Goal: Task Accomplishment & Management: Complete application form

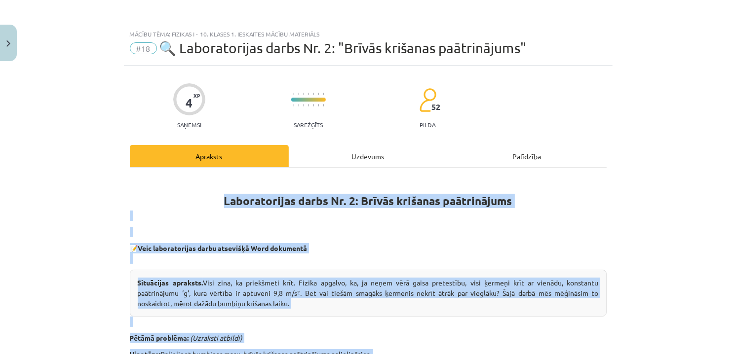
scroll to position [483, 0]
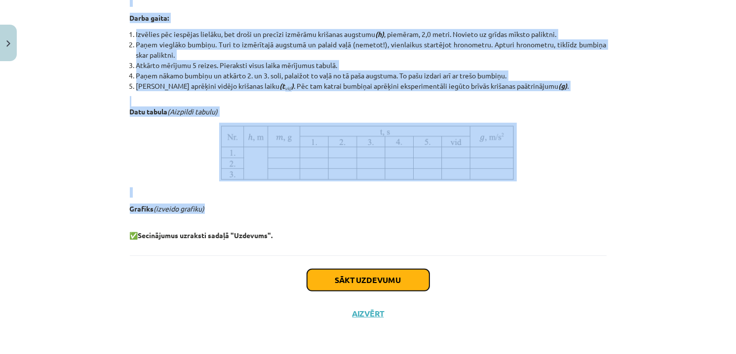
click at [366, 281] on button "Sākt uzdevumu" at bounding box center [368, 281] width 122 height 22
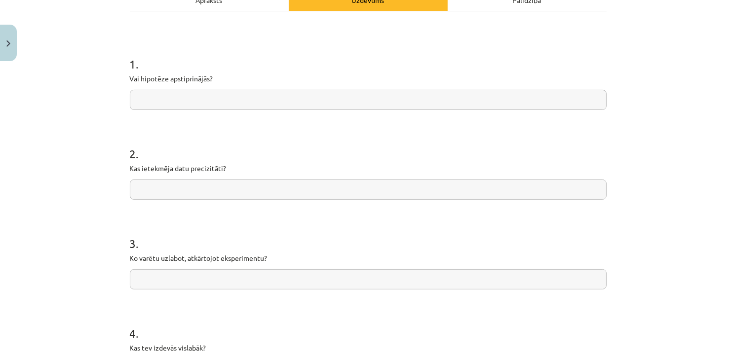
scroll to position [25, 0]
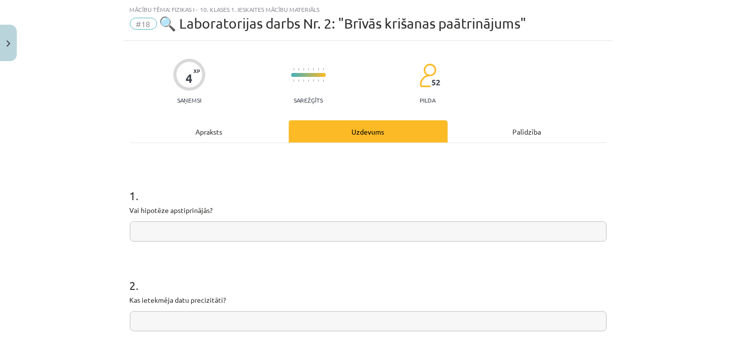
click at [230, 231] on input "text" at bounding box center [368, 232] width 477 height 20
click at [240, 234] on input "**********" at bounding box center [368, 232] width 477 height 20
click at [244, 230] on input "**********" at bounding box center [368, 232] width 477 height 20
type input "**********"
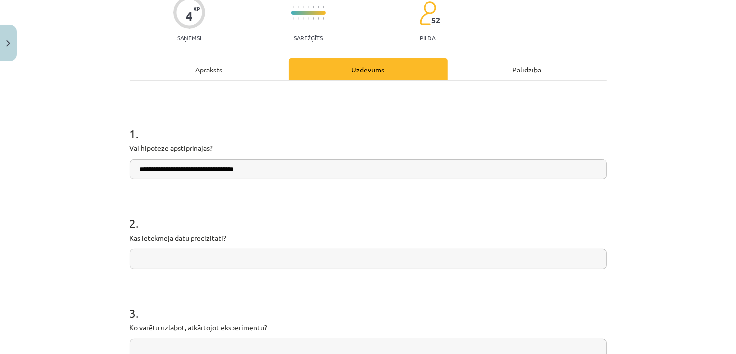
scroll to position [123, 0]
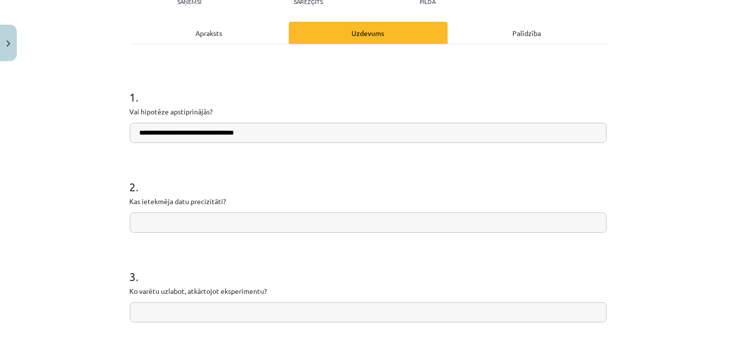
click at [203, 223] on input "text" at bounding box center [368, 223] width 477 height 20
type input "*"
type input "**********"
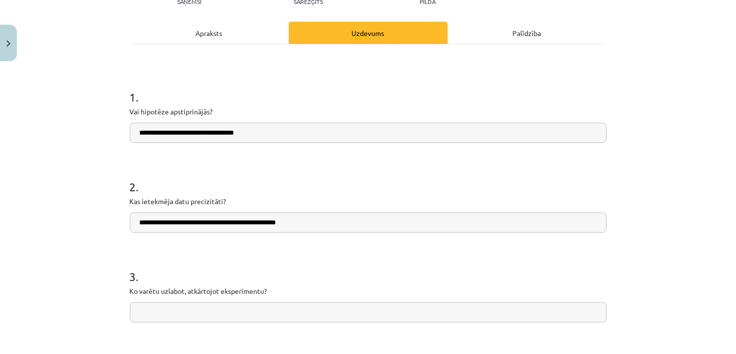
click at [232, 313] on input "text" at bounding box center [368, 313] width 477 height 20
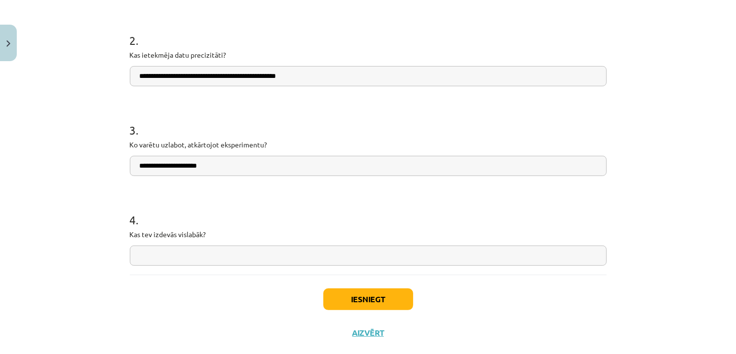
scroll to position [271, 0]
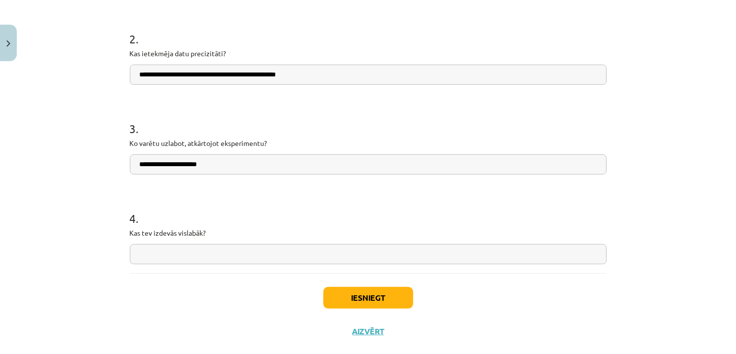
type input "**********"
click at [225, 246] on input "text" at bounding box center [368, 254] width 477 height 20
paste input "**********"
click at [416, 239] on div "**********" at bounding box center [368, 229] width 477 height 70
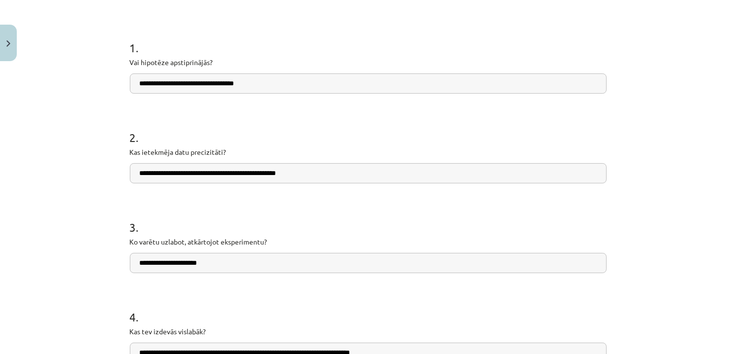
scroll to position [290, 0]
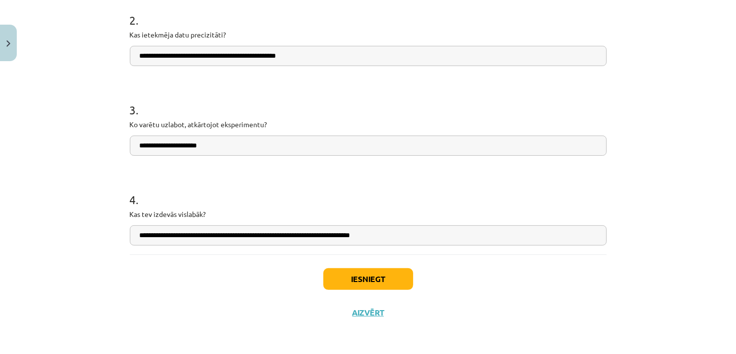
click at [392, 238] on input "**********" at bounding box center [368, 236] width 477 height 20
type input "**********"
click at [373, 273] on button "Iesniegt" at bounding box center [368, 280] width 90 height 22
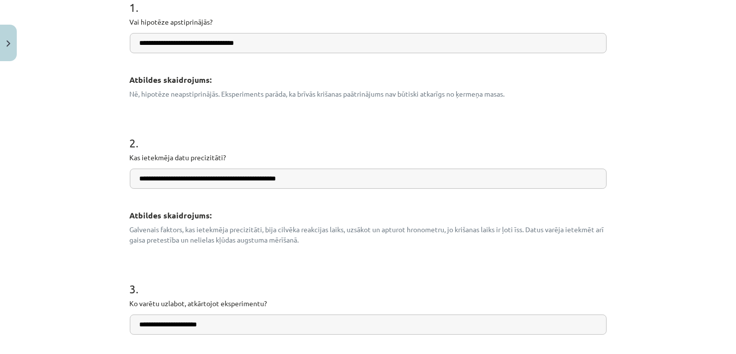
scroll to position [188, 0]
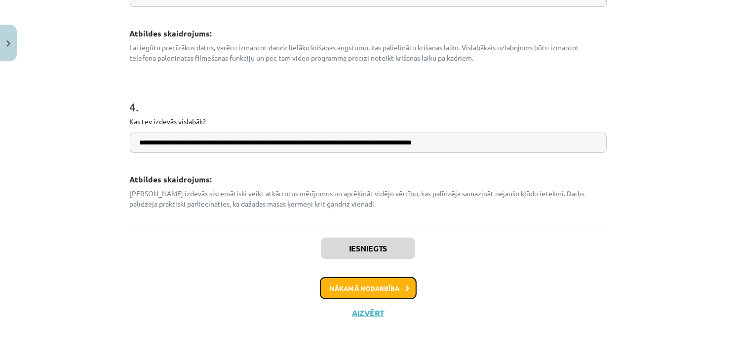
click at [376, 285] on button "Nākamā nodarbība" at bounding box center [368, 288] width 97 height 23
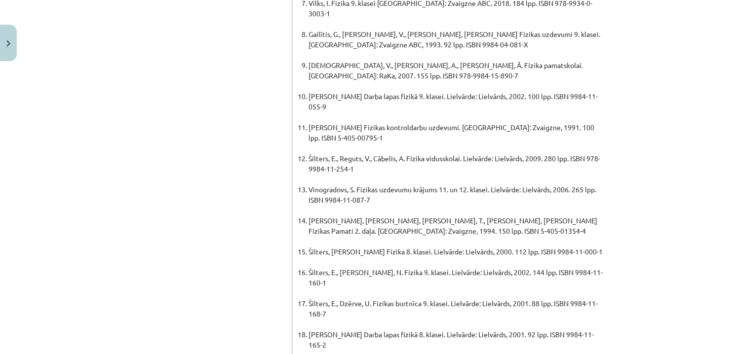
scroll to position [759, 0]
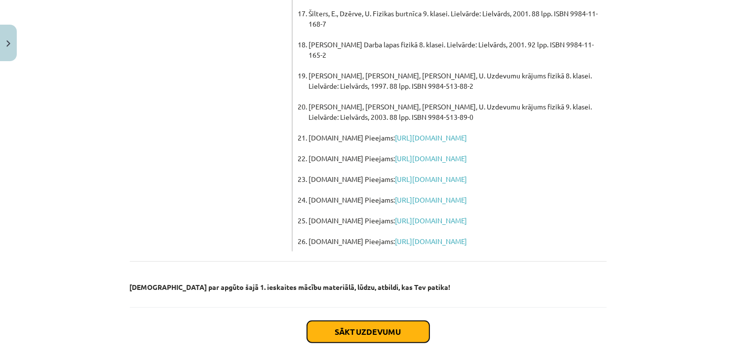
click at [391, 321] on button "Sākt uzdevumu" at bounding box center [368, 332] width 122 height 22
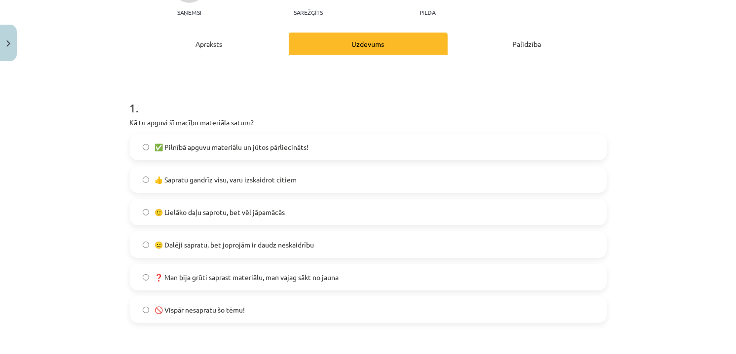
scroll to position [173, 0]
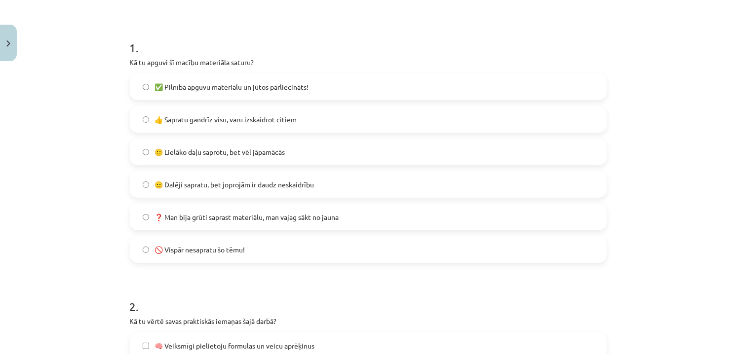
click at [270, 127] on label "👍 Sapratu gandrīz visu, varu izskaidrot citiem" at bounding box center [368, 119] width 475 height 25
click at [262, 150] on span "🙂 Lielāko daļu saprotu, bet vēl jāpamācās" at bounding box center [220, 152] width 130 height 10
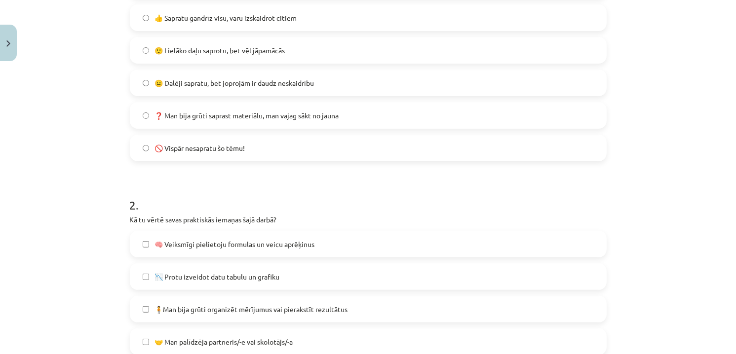
scroll to position [370, 0]
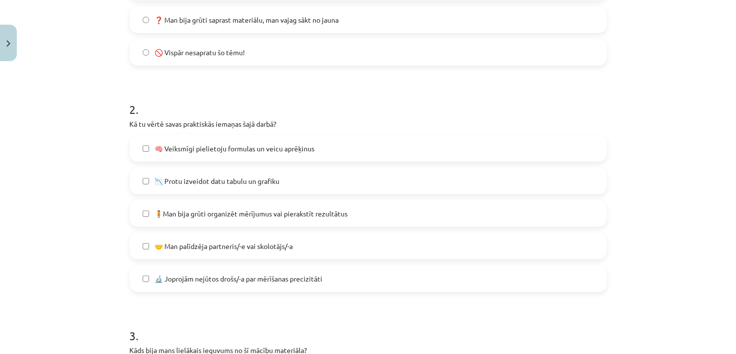
click at [306, 284] on label "🔬 Joprojām nejūtos drošs/-a par mērīšanas precizitāti" at bounding box center [368, 279] width 475 height 25
click at [268, 146] on span "🧠 Veiksmīgi pielietoju formulas un veicu aprēķinus" at bounding box center [235, 149] width 160 height 10
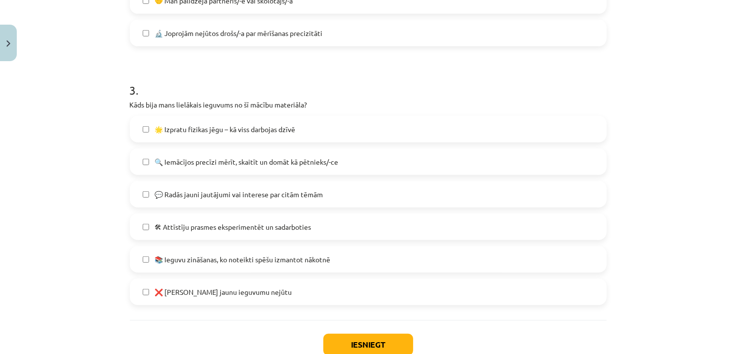
scroll to position [617, 0]
click at [298, 134] on label "🌟 Izpratu fizikas jēgu – kā viss darbojas dzīvē" at bounding box center [368, 128] width 475 height 25
click at [246, 160] on span "🔍 Iemācījos precīzi mērīt, skaitīt un domāt kā pētnieks/-ce" at bounding box center [247, 161] width 184 height 10
click at [257, 255] on span "📚 Ieguvu zināšanas, ko noteikti spēšu izmantot nākotnē" at bounding box center [243, 259] width 176 height 10
click at [370, 342] on button "Iesniegt" at bounding box center [368, 344] width 90 height 22
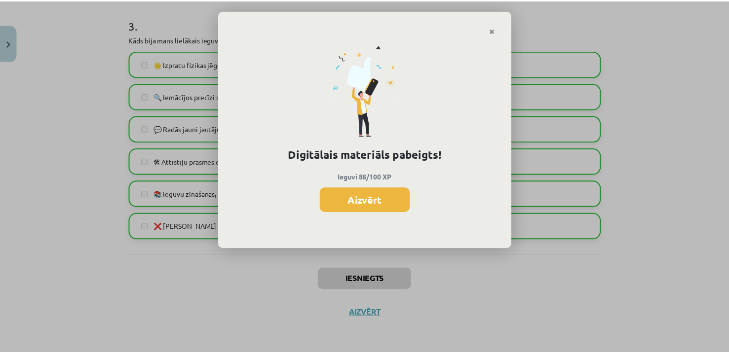
scroll to position [1520, 0]
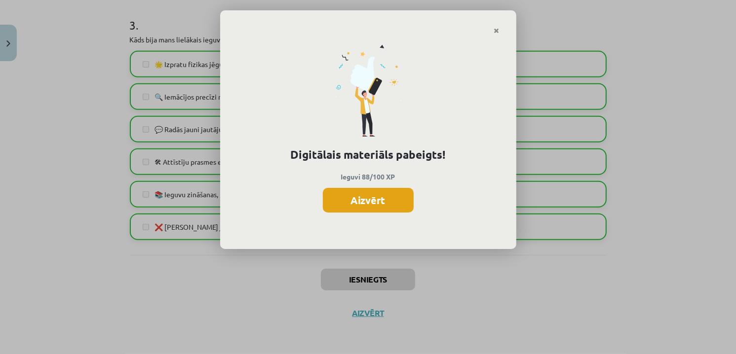
click at [379, 204] on button "Aizvērt" at bounding box center [368, 200] width 91 height 25
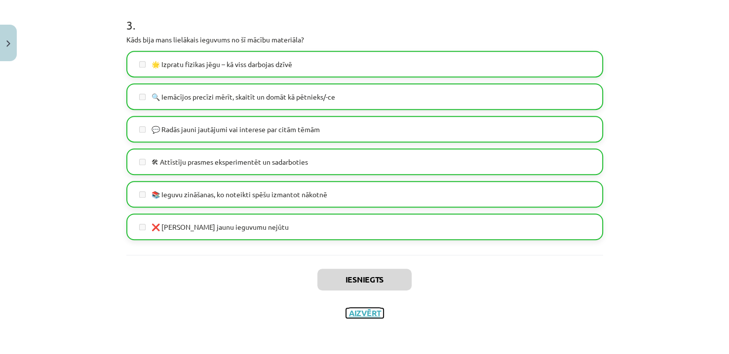
click at [367, 312] on button "Aizvērt" at bounding box center [365, 313] width 38 height 10
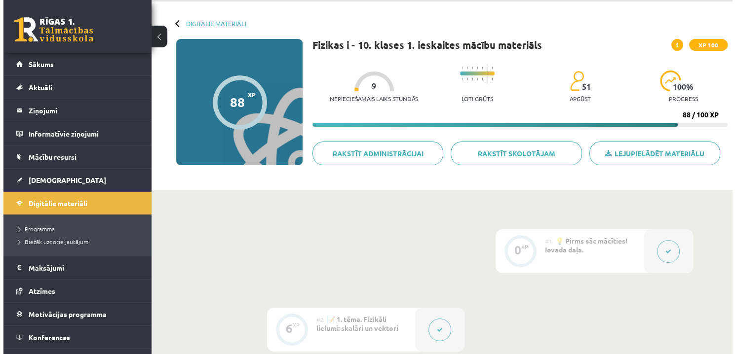
scroll to position [0, 0]
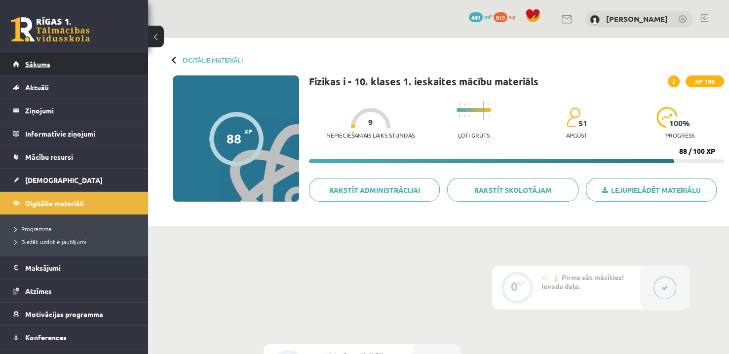
click at [85, 64] on link "Sākums" at bounding box center [74, 64] width 123 height 23
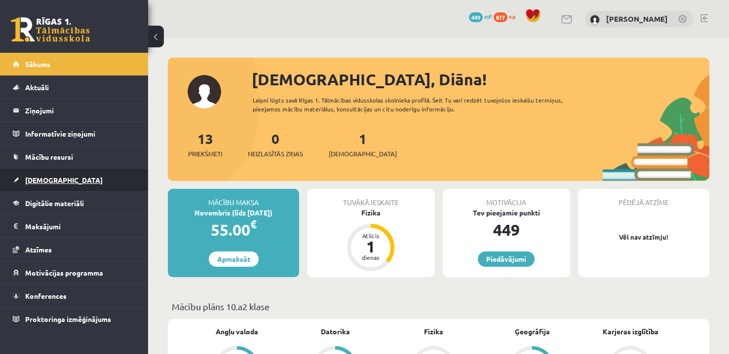
click at [13, 175] on link "[DEMOGRAPHIC_DATA]" at bounding box center [74, 180] width 123 height 23
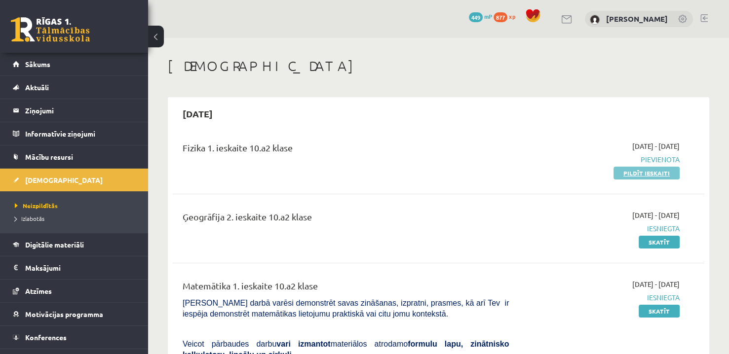
click at [653, 171] on link "Pildīt ieskaiti" at bounding box center [647, 173] width 66 height 13
click at [539, 158] on span "Pievienota" at bounding box center [602, 159] width 156 height 10
click at [642, 178] on link "Pildīt ieskaiti" at bounding box center [647, 173] width 66 height 13
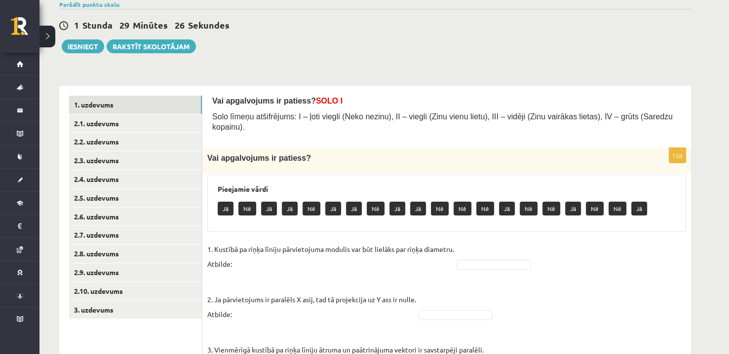
scroll to position [99, 0]
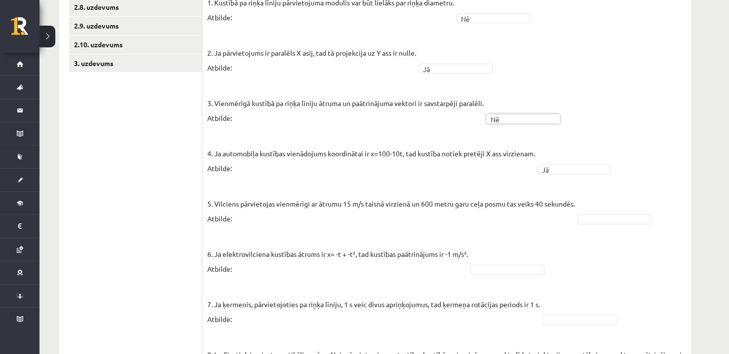
scroll to position [346, 0]
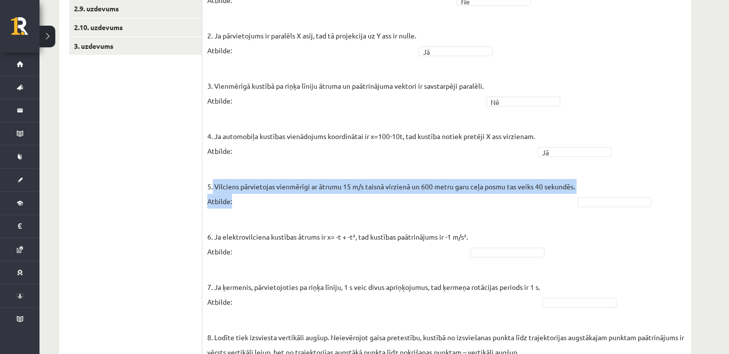
drag, startPoint x: 213, startPoint y: 176, endPoint x: 589, endPoint y: 176, distance: 375.6
click at [589, 176] on fieldset "1. Kustībā pa riņķa līniju pārvietojuma modulis var būt lielāks par riņķa diame…" at bounding box center [446, 295] width 479 height 634
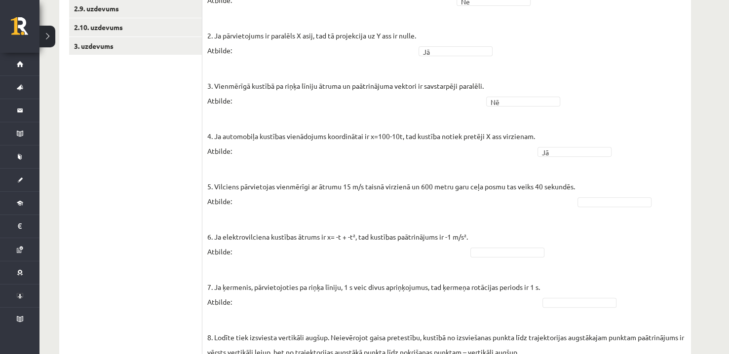
click at [590, 174] on fieldset "1. Kustībā pa riņķa līniju pārvietojuma modulis var būt lielāks par riņķa diame…" at bounding box center [446, 295] width 479 height 634
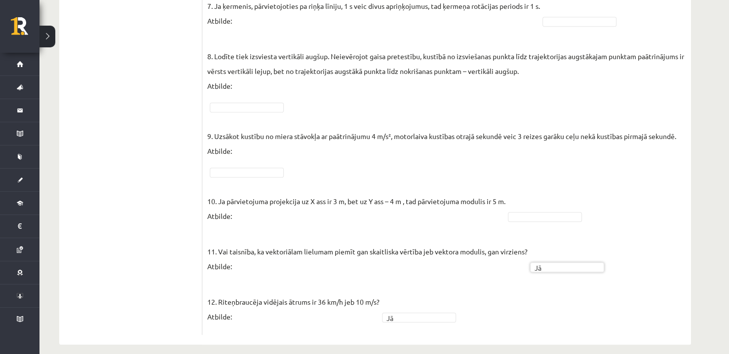
scroll to position [578, 0]
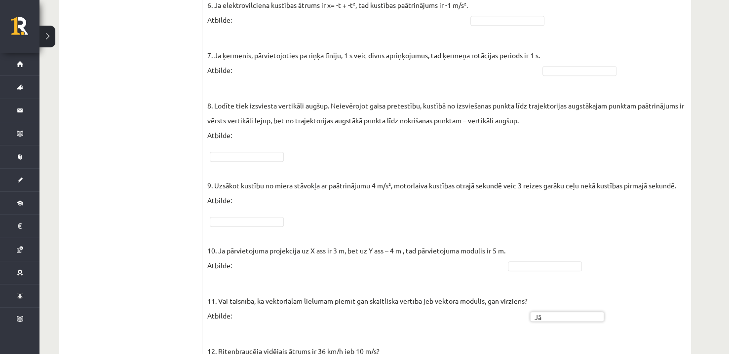
click at [341, 290] on p "11. Vai taisnība, ka vektoriālam lielumam piemīt gan skaitliska vērtība jeb vek…" at bounding box center [367, 301] width 320 height 44
copy p "piemīt"
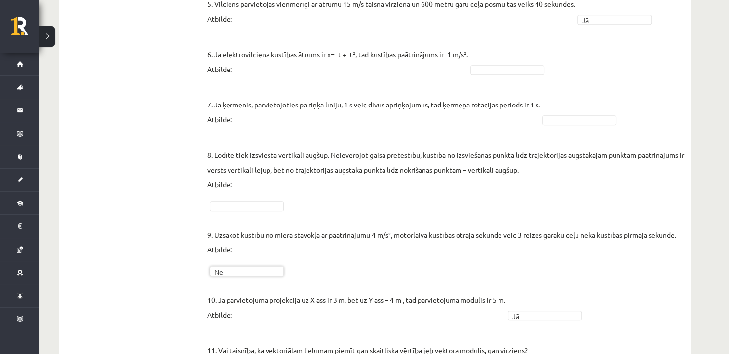
scroll to position [479, 0]
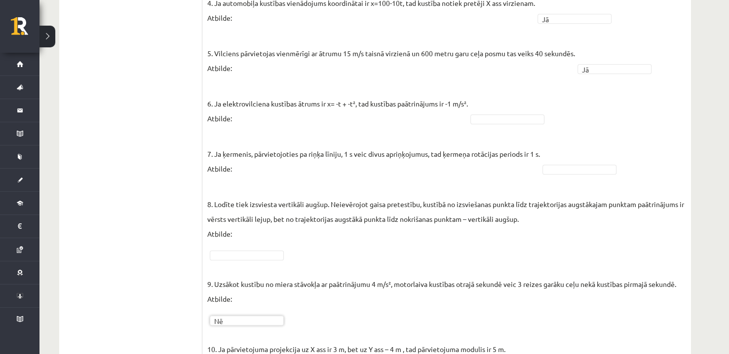
click at [286, 194] on p "8. Lodīte tiek izsviesta vertikāli augšup. Neievērojot gaisa pretestību, kustīb…" at bounding box center [446, 211] width 479 height 59
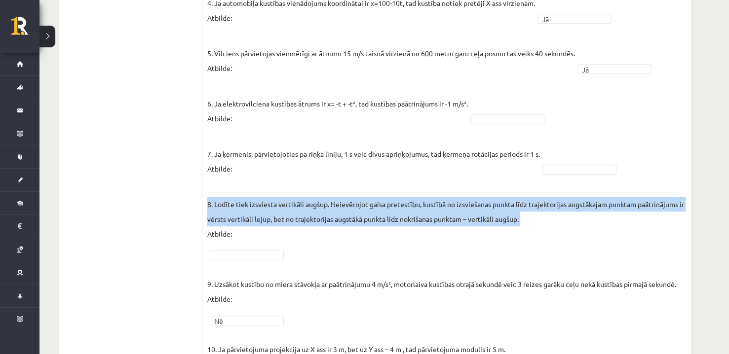
click at [286, 194] on p "8. Lodīte tiek izsviesta vertikāli augšup. Neievērojot gaisa pretestību, kustīb…" at bounding box center [446, 211] width 479 height 59
copy p "8. Lodīte tiek izsviesta vertikāli augšup. Neievērojot gaisa pretestību, kustīb…"
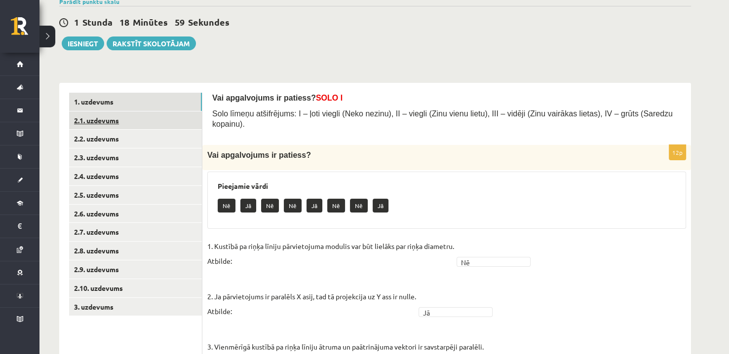
scroll to position [84, 0]
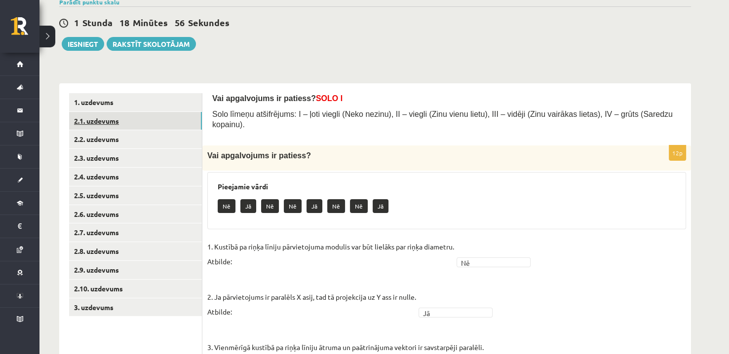
click at [144, 123] on link "2.1. uzdevums" at bounding box center [135, 121] width 133 height 18
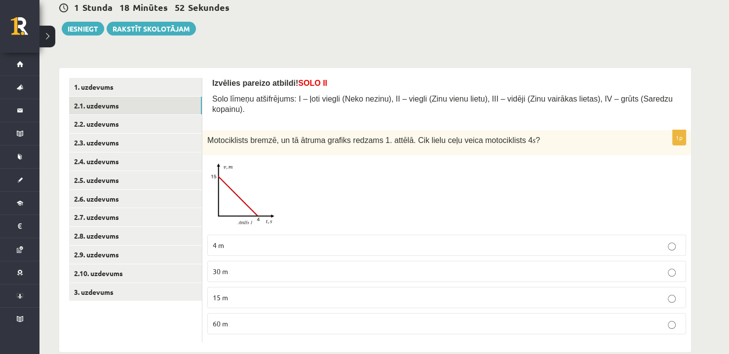
scroll to position [106, 0]
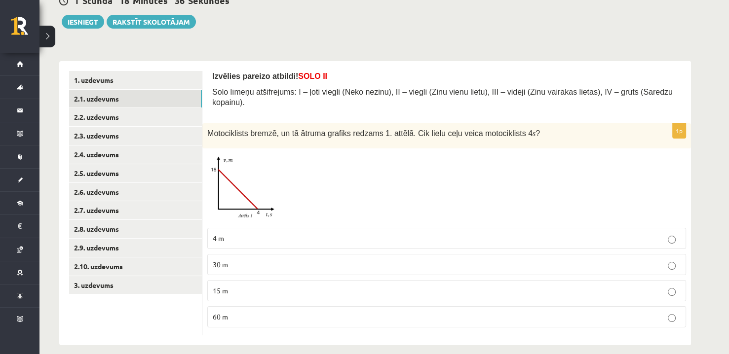
click at [242, 169] on span at bounding box center [245, 177] width 16 height 16
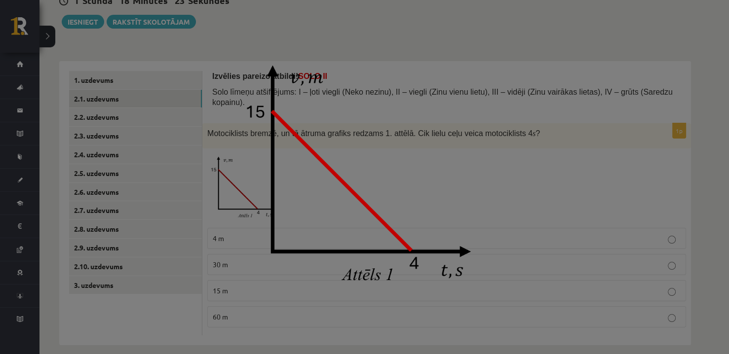
click at [377, 151] on img at bounding box center [364, 177] width 263 height 247
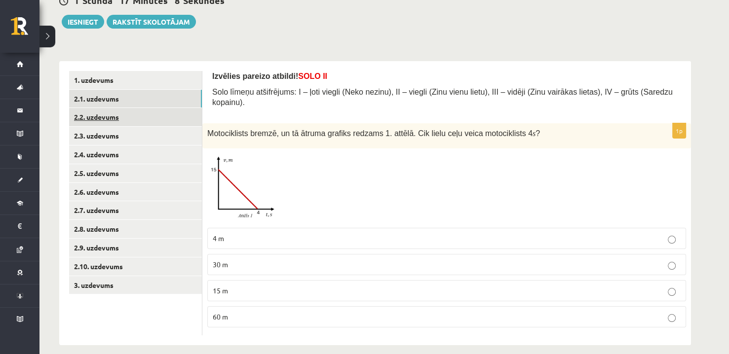
click at [170, 114] on link "2.2. uzdevums" at bounding box center [135, 117] width 133 height 18
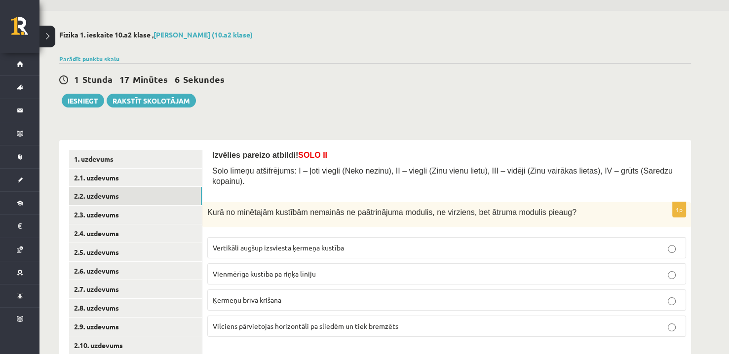
scroll to position [77, 0]
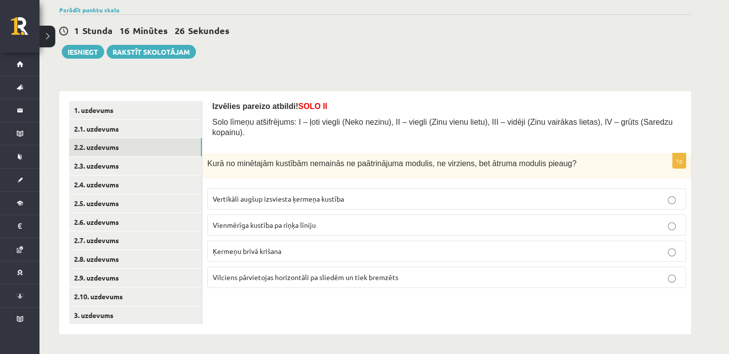
click at [353, 220] on p "Vienmērīga kustība pa riņķa līniju" at bounding box center [447, 225] width 468 height 10
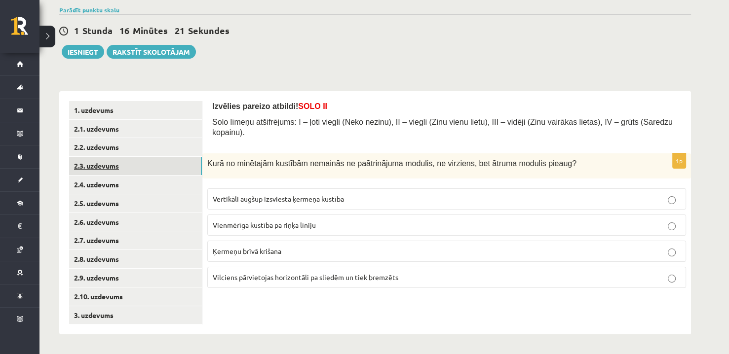
click at [148, 164] on link "2.3. uzdevums" at bounding box center [135, 166] width 133 height 18
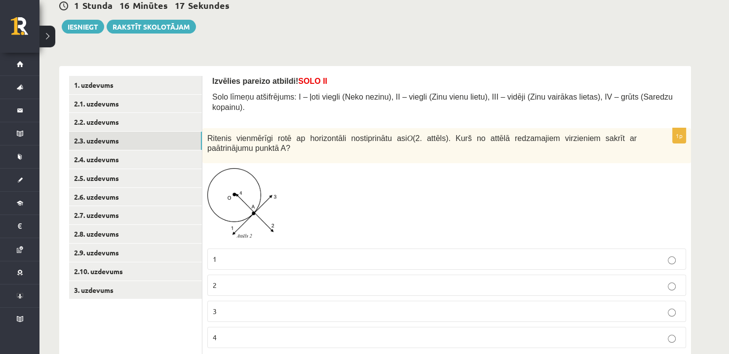
scroll to position [122, 0]
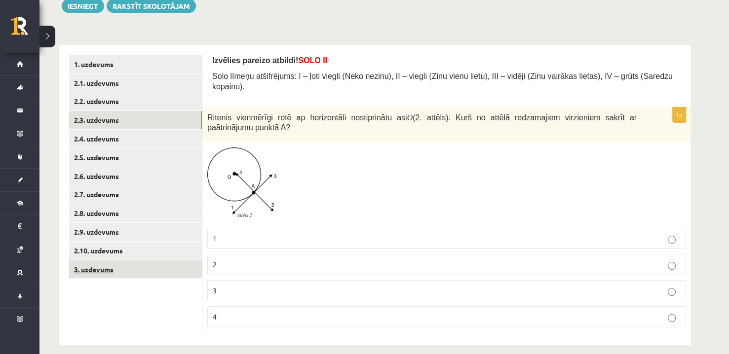
click at [193, 264] on link "3. uzdevums" at bounding box center [135, 270] width 133 height 18
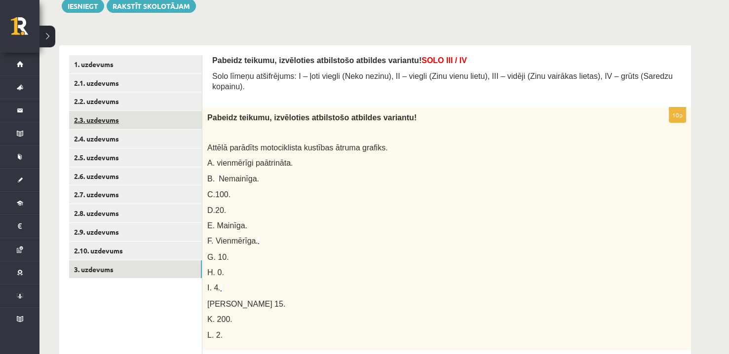
click at [144, 124] on link "2.3. uzdevums" at bounding box center [135, 120] width 133 height 18
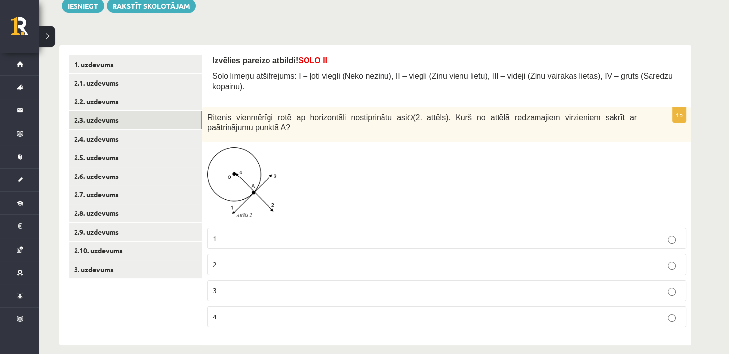
click at [248, 165] on span at bounding box center [245, 171] width 16 height 16
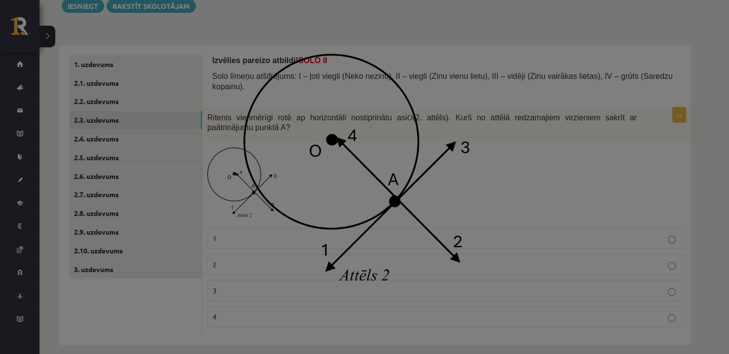
click at [542, 159] on div at bounding box center [364, 177] width 729 height 354
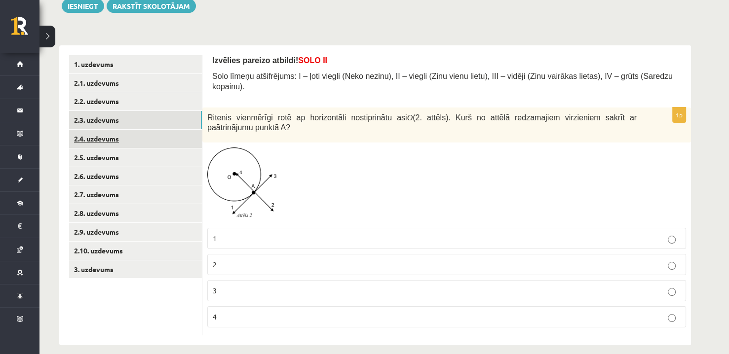
click at [146, 138] on link "2.4. uzdevums" at bounding box center [135, 139] width 133 height 18
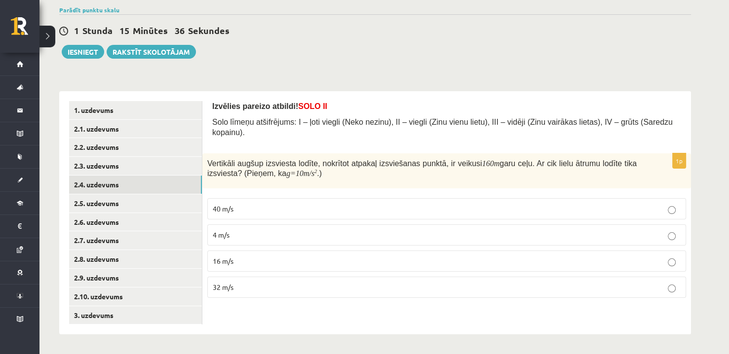
scroll to position [77, 0]
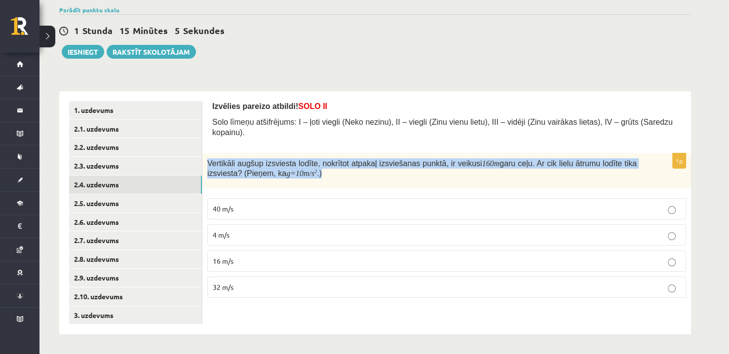
drag, startPoint x: 207, startPoint y: 152, endPoint x: 316, endPoint y: 166, distance: 110.0
click at [316, 166] on div "Vertikāli augšup izsviesta lodīte, nokrītot atpakaļ izsviešanas punktā, ir veik…" at bounding box center [446, 172] width 489 height 36
copy span "Vertikāli augšup izsviesta lodīte, nokrītot atpakaļ izsviešanas punktā, ir veik…"
click at [502, 139] on form "Izvēlies pareizo atbildi! SOLO II Solo līmeņu atšifrējums: I – ļoti viegli (Nek…" at bounding box center [446, 203] width 469 height 205
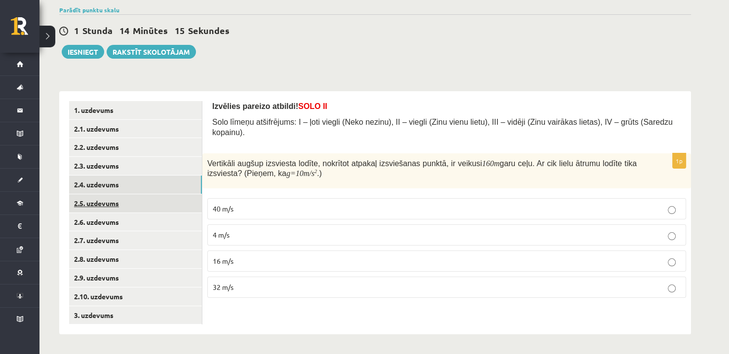
click at [187, 204] on link "2.5. uzdevums" at bounding box center [135, 203] width 133 height 18
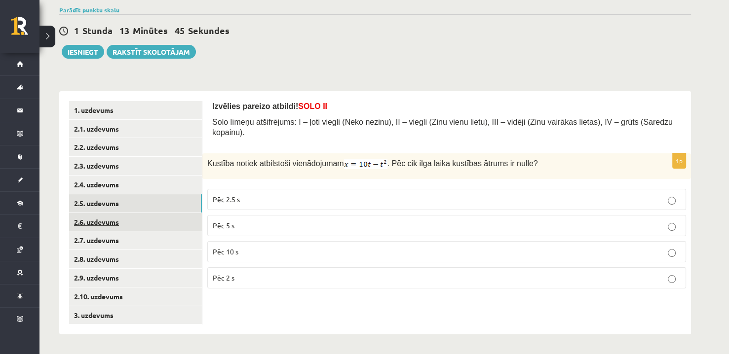
click at [170, 219] on link "2.6. uzdevums" at bounding box center [135, 222] width 133 height 18
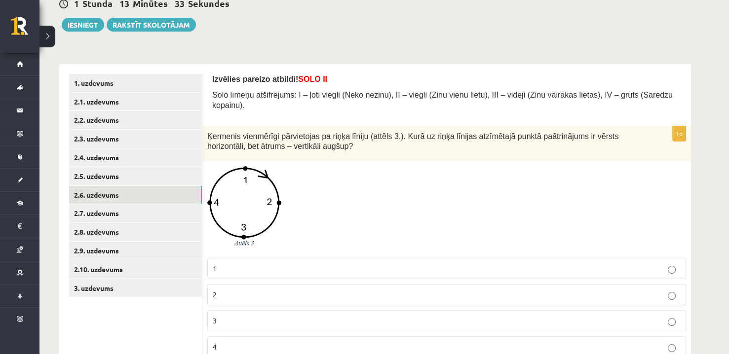
scroll to position [126, 0]
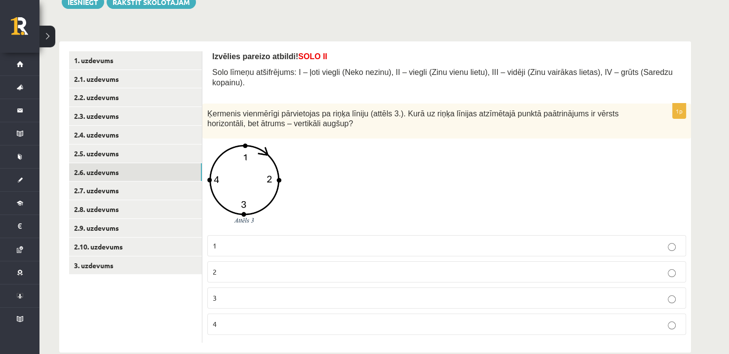
click at [243, 163] on span at bounding box center [245, 167] width 16 height 16
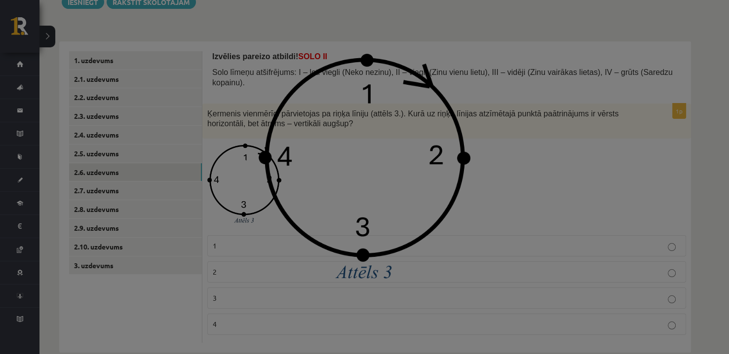
click at [524, 153] on div at bounding box center [364, 177] width 729 height 354
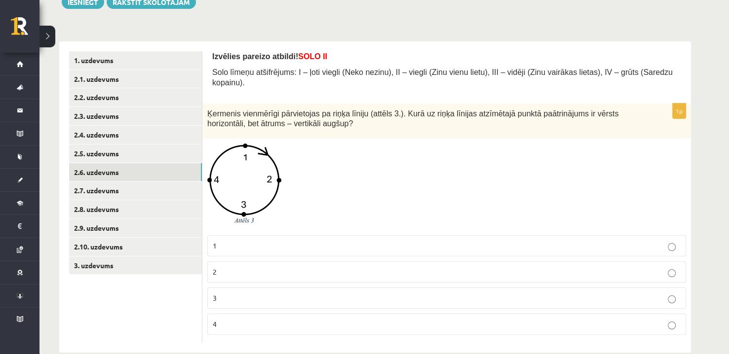
click at [284, 110] on span "Ķermenis vienmērīgi pārvietojas pa riņķa līniju (attēls 3.). Kurā uz riņķa līni…" at bounding box center [412, 119] width 411 height 19
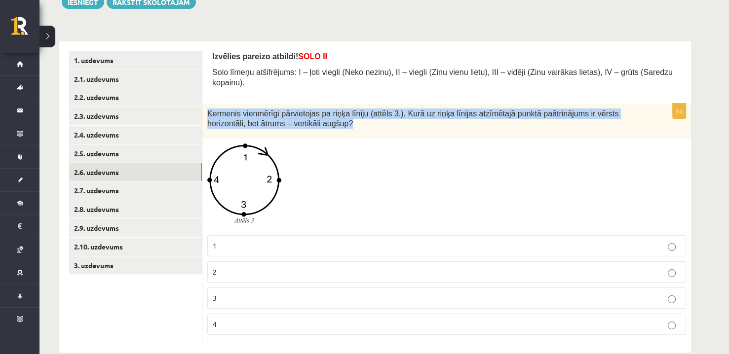
click at [284, 110] on span "Ķermenis vienmērīgi pārvietojas pa riņķa līniju (attēls 3.). Kurā uz riņķa līni…" at bounding box center [412, 119] width 411 height 19
copy div "Ķermenis vienmērīgi pārvietojas pa riņķa līniju (attēls 3.). Kurā uz riņķa līni…"
click at [244, 164] on span at bounding box center [245, 167] width 16 height 16
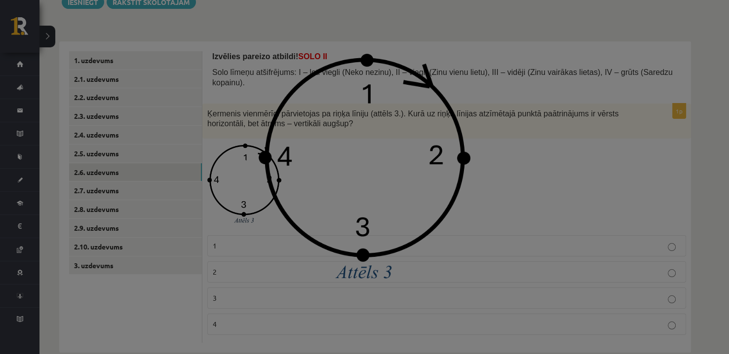
click at [570, 186] on div at bounding box center [364, 177] width 729 height 354
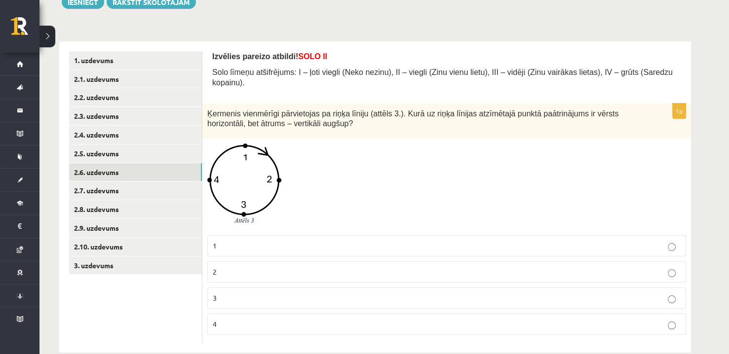
click at [262, 293] on p "3" at bounding box center [447, 298] width 468 height 10
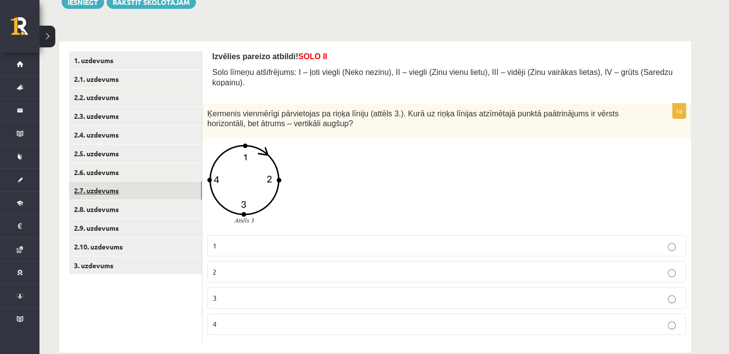
click at [156, 190] on link "2.7. uzdevums" at bounding box center [135, 191] width 133 height 18
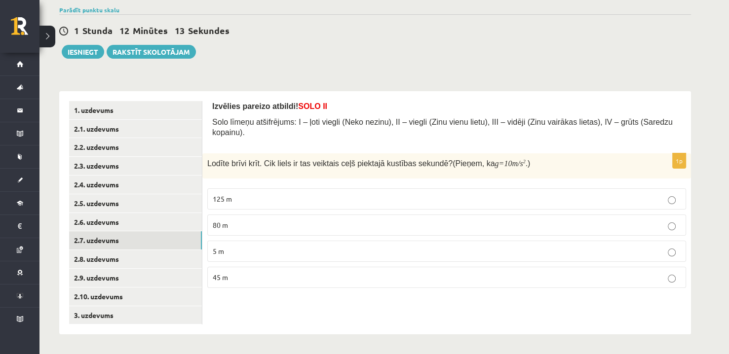
scroll to position [77, 0]
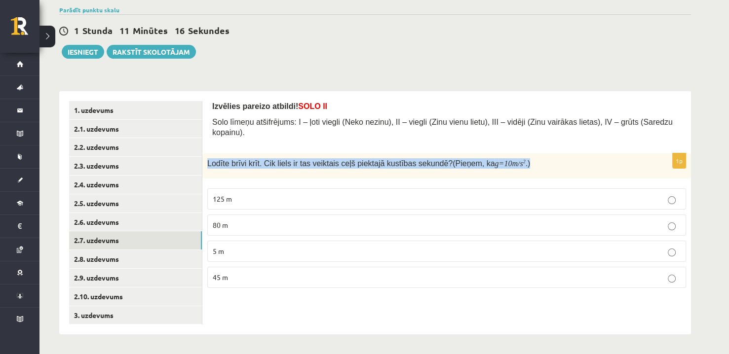
drag, startPoint x: 207, startPoint y: 152, endPoint x: 512, endPoint y: 155, distance: 305.1
click at [512, 155] on div "Lodīte brīvi krīt. Cik liels ir tas veiktais ceļš piektajā kustības sekundē? (P…" at bounding box center [446, 166] width 489 height 25
copy span "Lodīte brīvi krīt. Cik liels ir tas veiktais ceļš piektajā kustības sekundē? (P…"
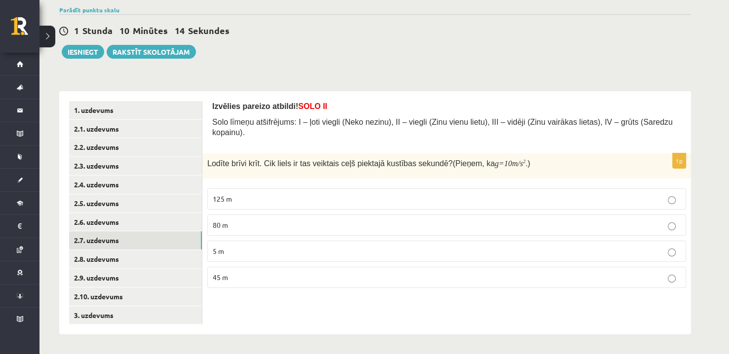
click at [461, 93] on div "Izvēlies pareizo atbildi! SOLO II Solo līmeņu atšifrējums: I – ļoti viegli (Nek…" at bounding box center [446, 213] width 489 height 244
click at [323, 272] on p "45 m" at bounding box center [447, 277] width 468 height 10
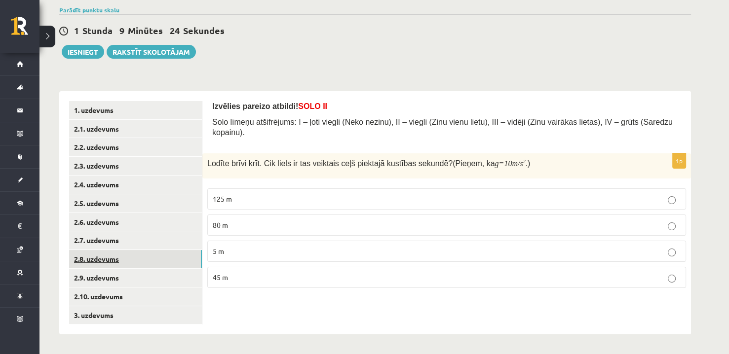
click at [133, 260] on link "2.8. uzdevums" at bounding box center [135, 259] width 133 height 18
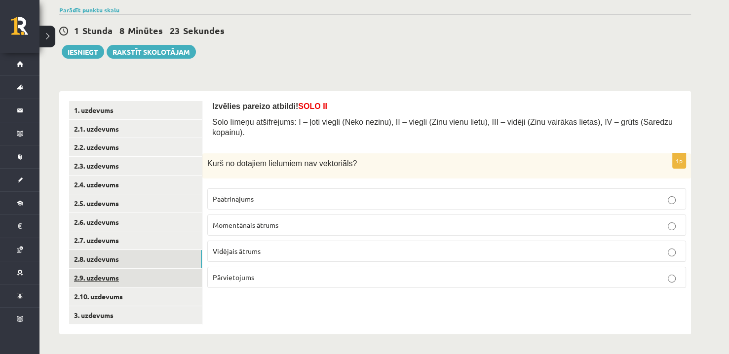
click at [173, 271] on link "2.9. uzdevums" at bounding box center [135, 278] width 133 height 18
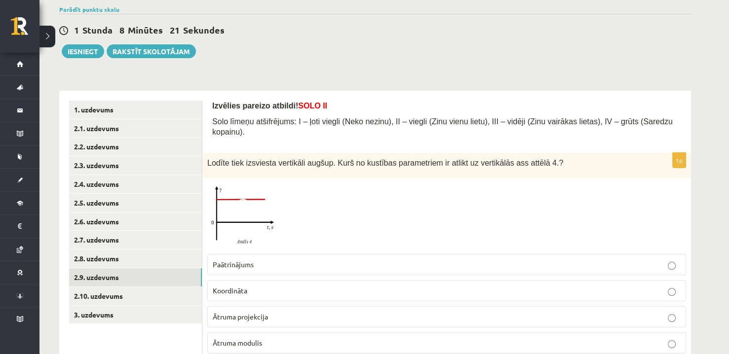
scroll to position [103, 0]
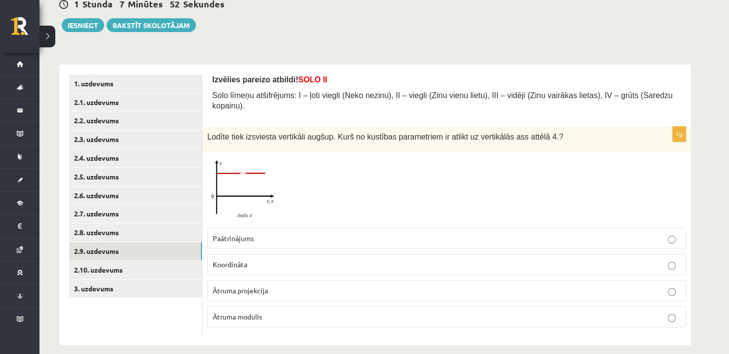
click at [246, 160] on img at bounding box center [244, 190] width 74 height 66
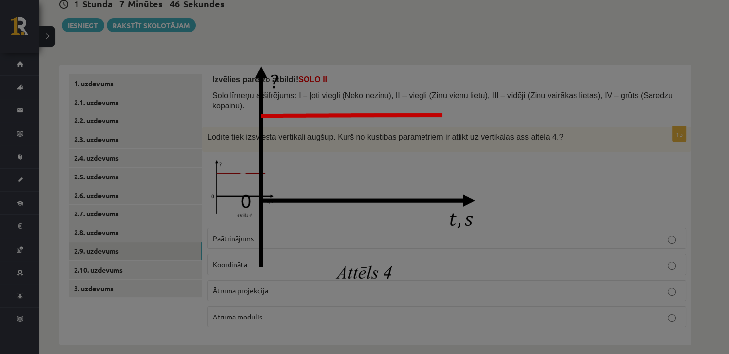
click at [502, 152] on img at bounding box center [364, 177] width 277 height 247
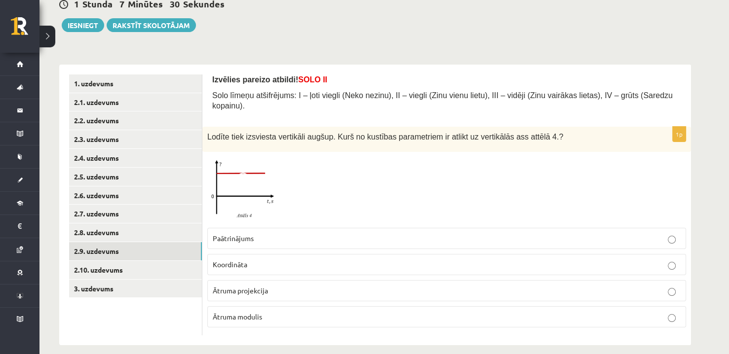
click at [376, 133] on span "Lodīte tiek izsviesta vertikāli augšup. Kurš no kustības parametriem ir atlikt …" at bounding box center [385, 137] width 356 height 8
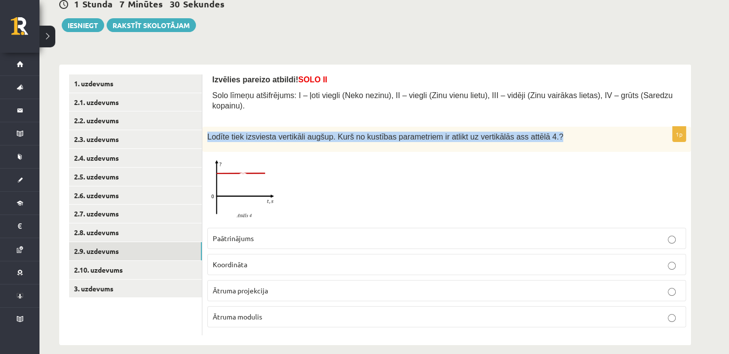
click at [376, 133] on span "Lodīte tiek izsviesta vertikāli augšup. Kurš no kustības parametriem ir atlikt …" at bounding box center [385, 137] width 356 height 8
copy div "Lodīte tiek izsviesta vertikāli augšup. Kurš no kustības parametriem ir atlikt …"
click at [255, 171] on img at bounding box center [244, 190] width 74 height 66
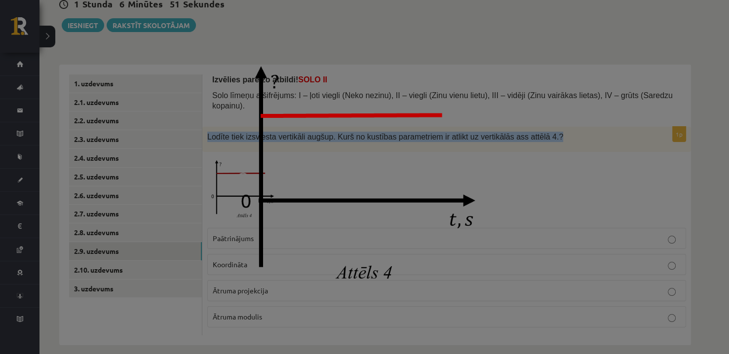
click at [480, 151] on img at bounding box center [364, 177] width 277 height 247
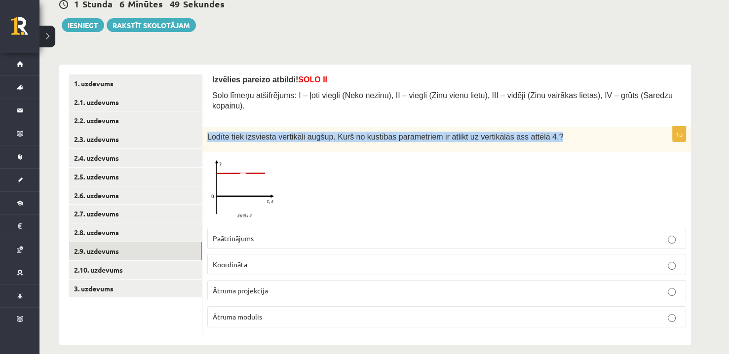
click at [258, 186] on img at bounding box center [244, 190] width 74 height 66
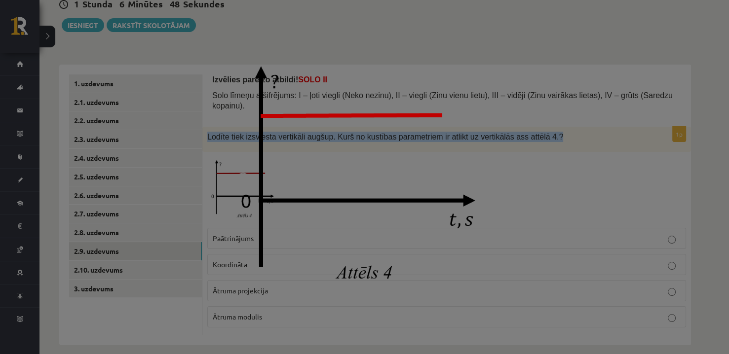
click at [408, 155] on img at bounding box center [364, 177] width 277 height 247
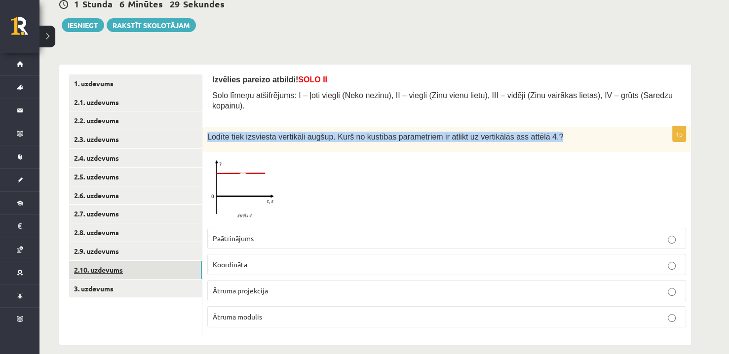
click at [139, 270] on link "2.10. uzdevums" at bounding box center [135, 270] width 133 height 18
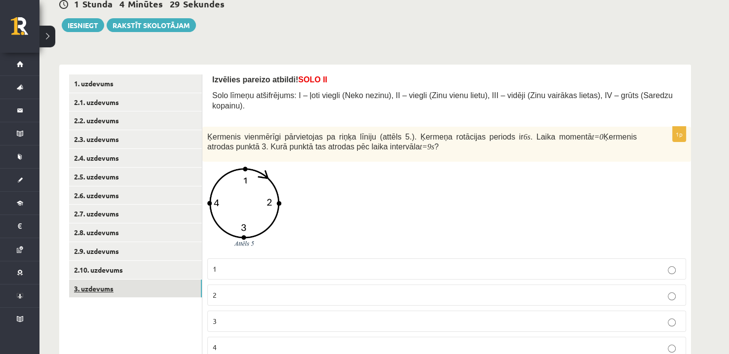
click at [154, 289] on link "3. uzdevums" at bounding box center [135, 289] width 133 height 18
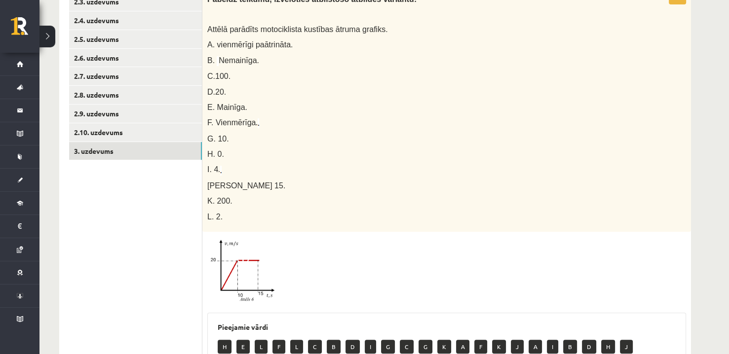
scroll to position [300, 0]
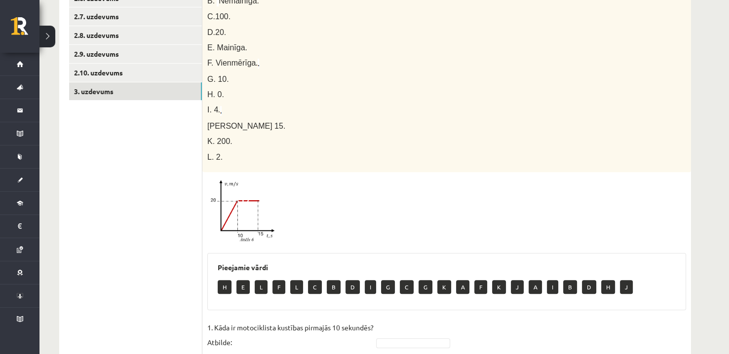
click at [249, 198] on img at bounding box center [244, 212] width 74 height 70
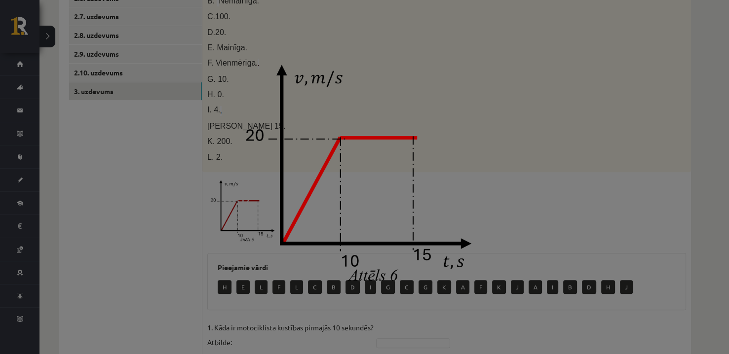
click at [433, 149] on img at bounding box center [364, 177] width 263 height 247
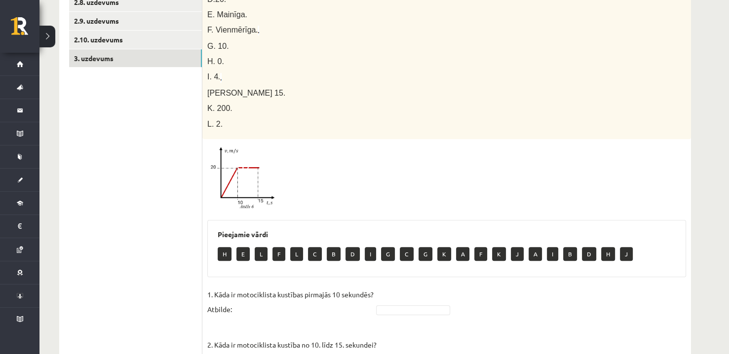
scroll to position [349, 0]
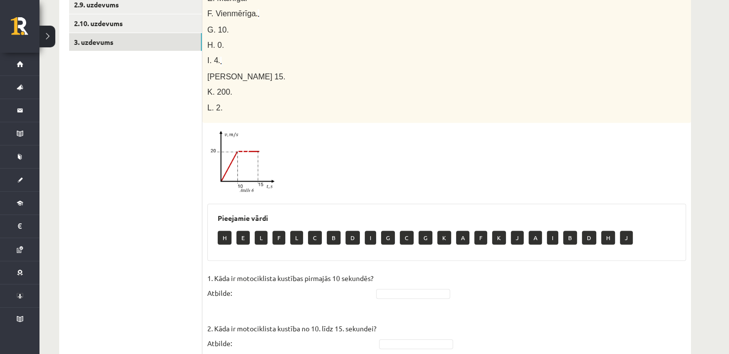
click at [246, 144] on span at bounding box center [245, 152] width 16 height 16
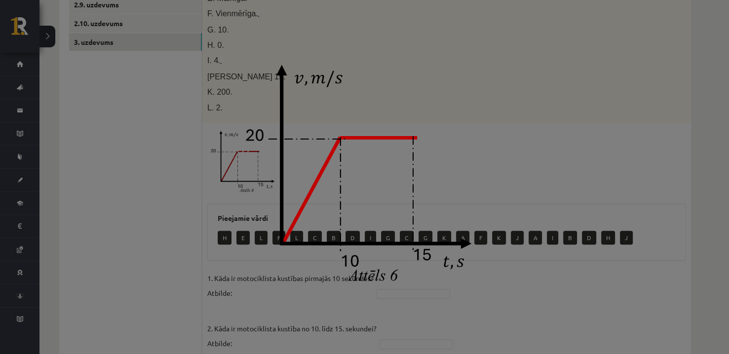
click at [554, 127] on div at bounding box center [364, 177] width 729 height 354
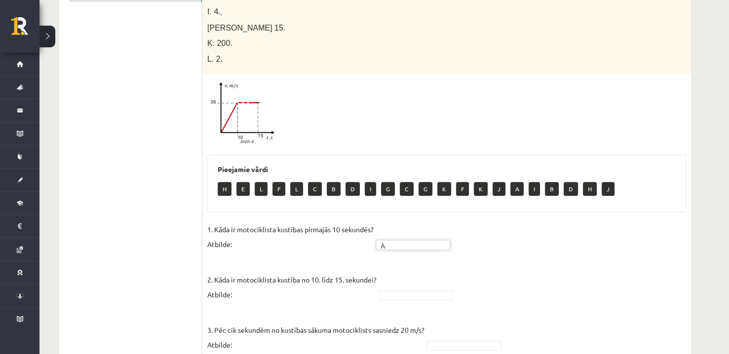
scroll to position [399, 0]
click at [249, 95] on span at bounding box center [245, 102] width 16 height 16
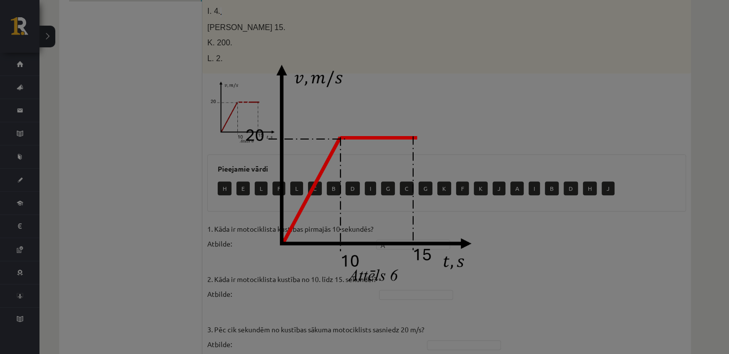
click at [454, 96] on img at bounding box center [364, 177] width 263 height 247
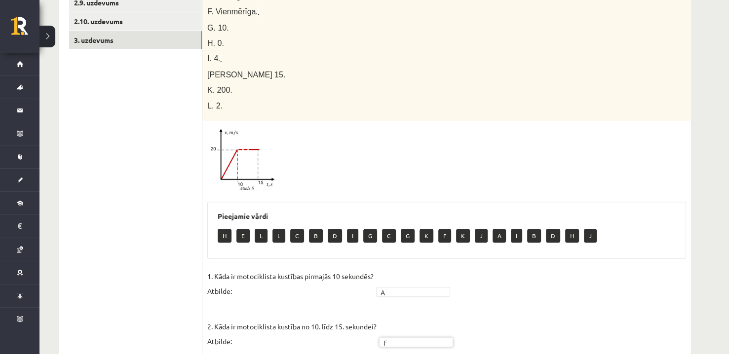
scroll to position [349, 0]
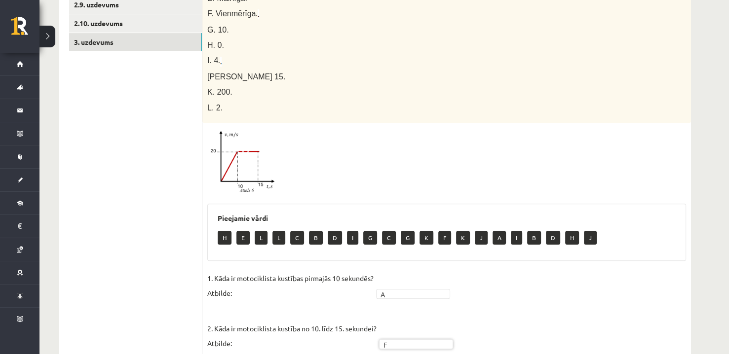
click at [247, 147] on span at bounding box center [245, 152] width 16 height 16
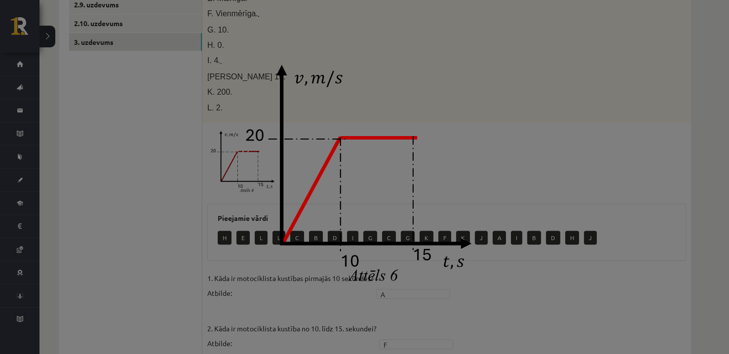
click at [456, 123] on img at bounding box center [364, 177] width 263 height 247
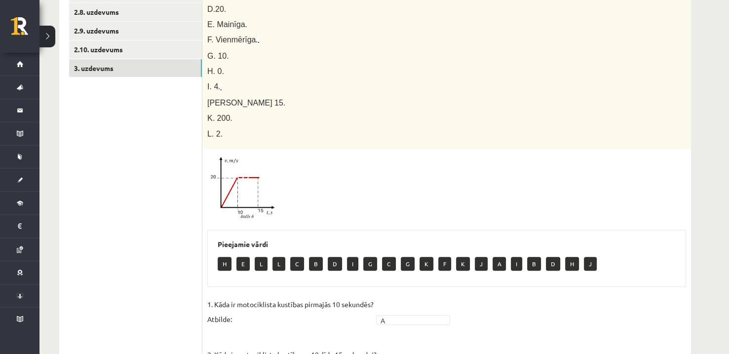
scroll to position [251, 0]
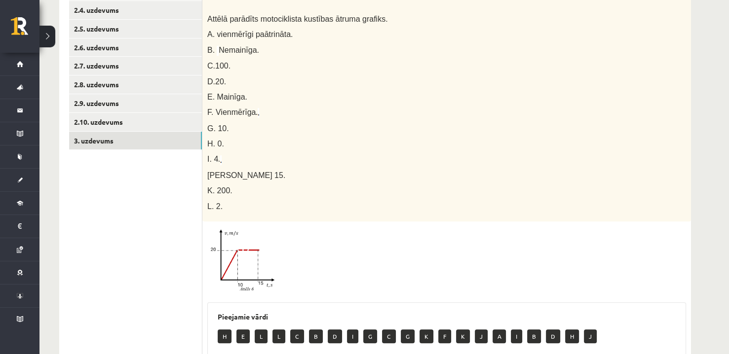
click at [244, 245] on span at bounding box center [245, 250] width 16 height 16
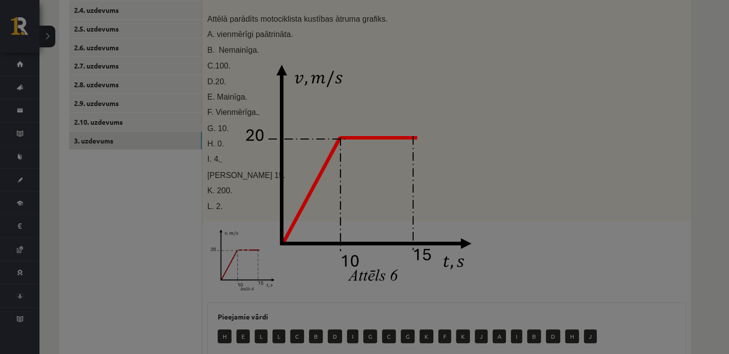
click at [500, 184] on div at bounding box center [364, 177] width 729 height 354
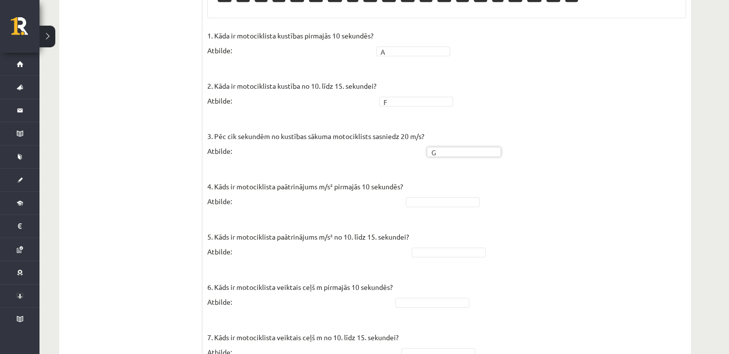
scroll to position [596, 0]
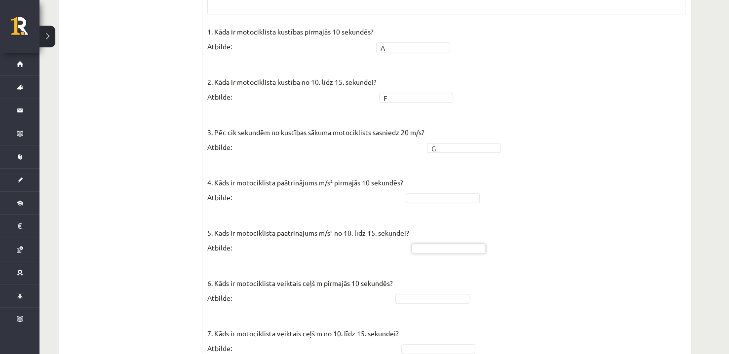
drag, startPoint x: 571, startPoint y: 245, endPoint x: 567, endPoint y: 240, distance: 6.6
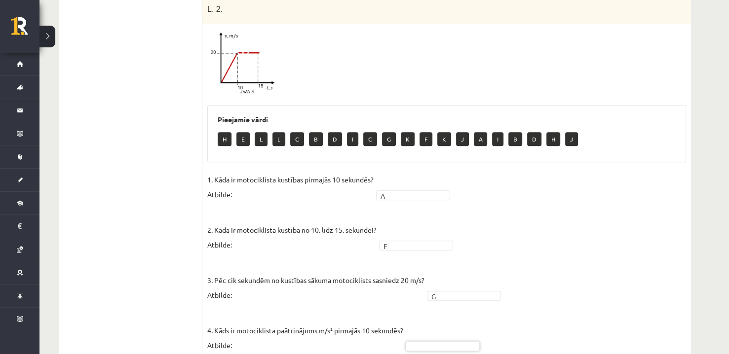
scroll to position [498, 0]
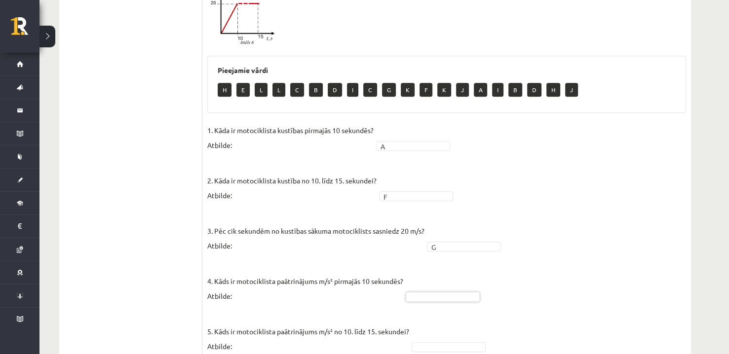
click at [250, 19] on img at bounding box center [244, 15] width 74 height 70
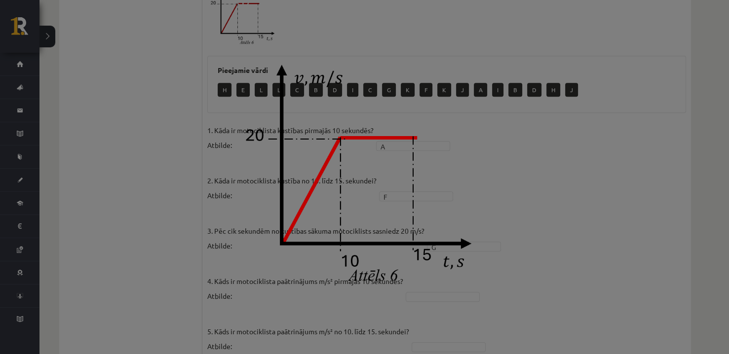
click at [489, 137] on img at bounding box center [364, 177] width 263 height 247
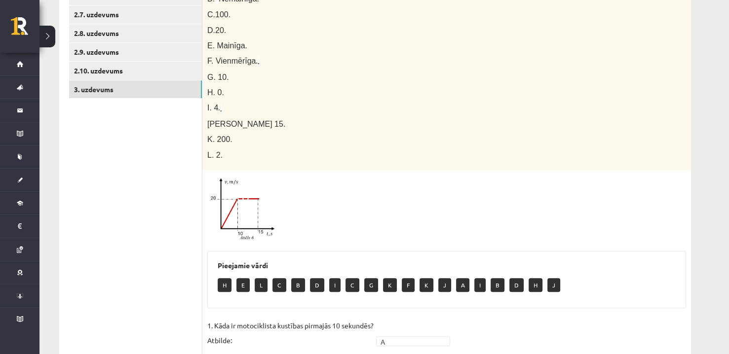
scroll to position [300, 0]
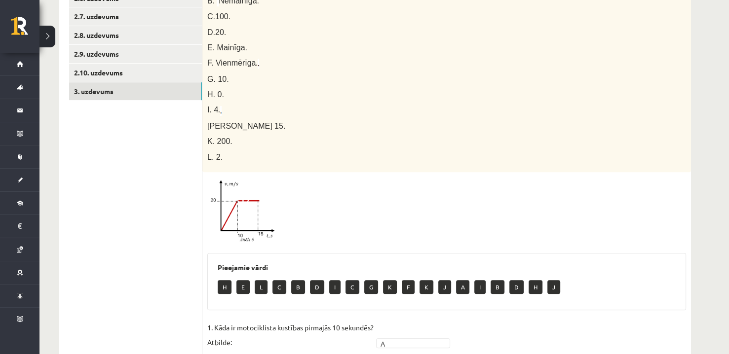
click at [260, 190] on img at bounding box center [244, 212] width 74 height 70
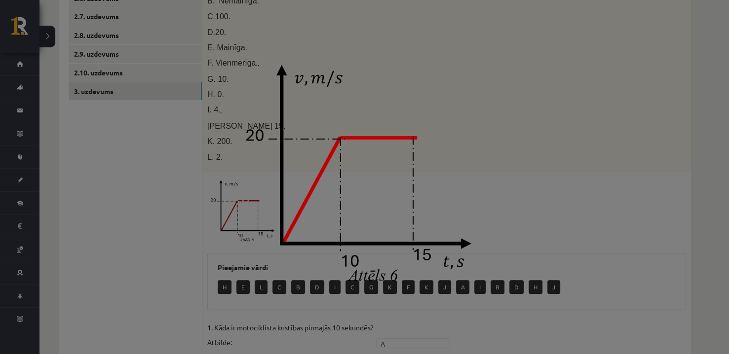
click at [467, 156] on img at bounding box center [364, 177] width 263 height 247
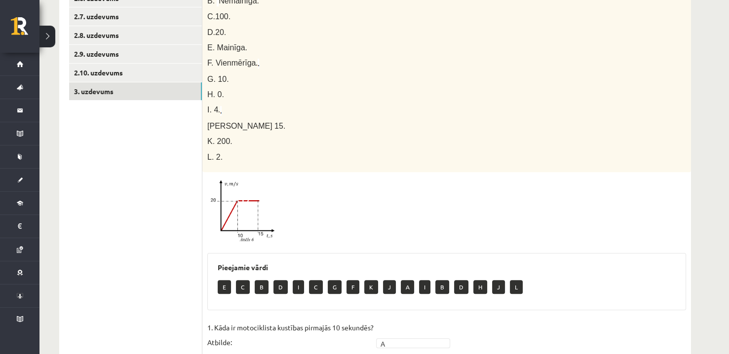
click at [259, 195] on img at bounding box center [244, 212] width 74 height 70
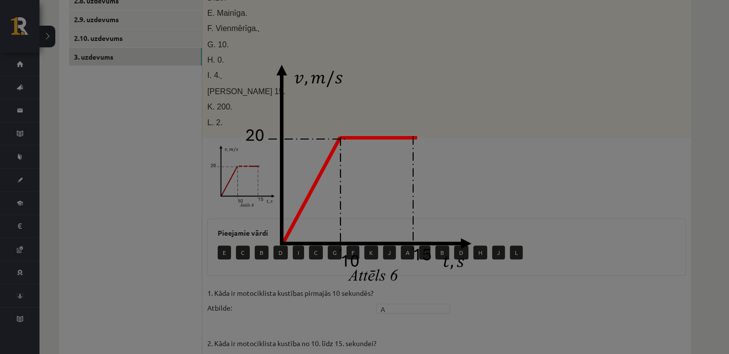
scroll to position [349, 0]
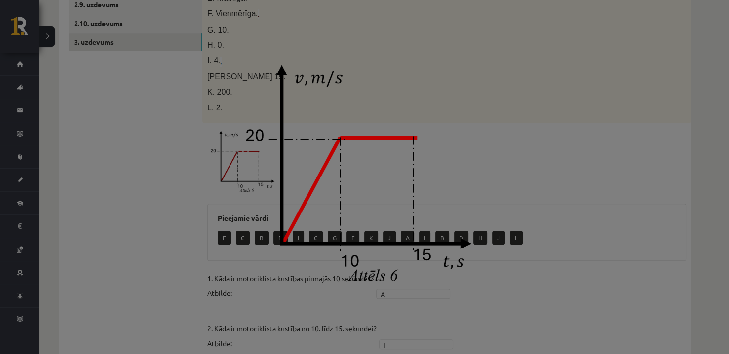
click at [375, 119] on img at bounding box center [364, 177] width 263 height 247
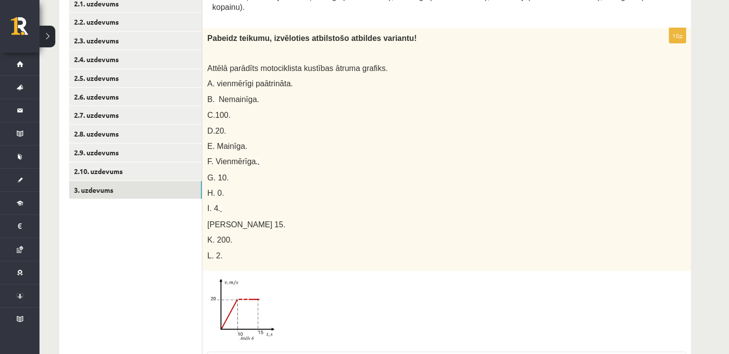
scroll to position [300, 0]
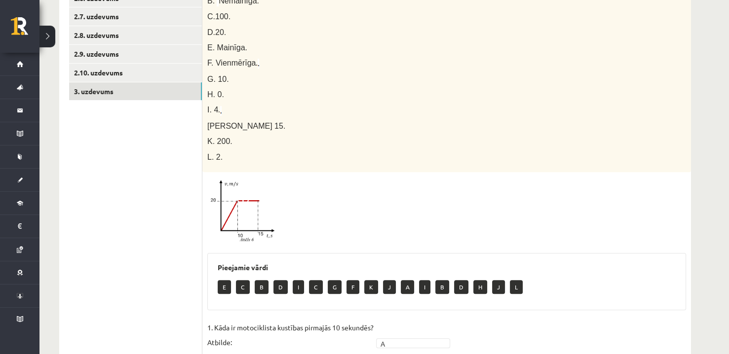
click at [253, 204] on img at bounding box center [244, 212] width 74 height 70
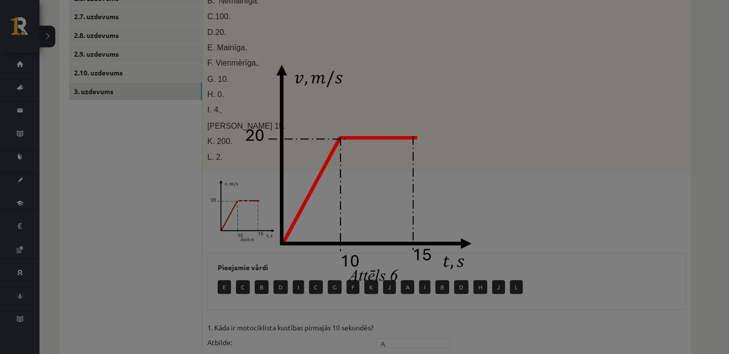
click at [471, 145] on img at bounding box center [364, 177] width 263 height 247
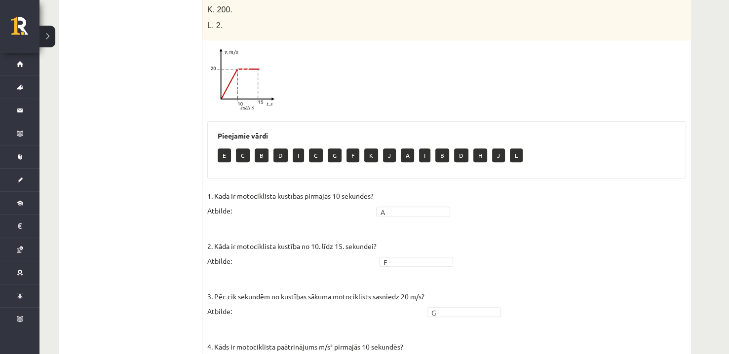
scroll to position [333, 0]
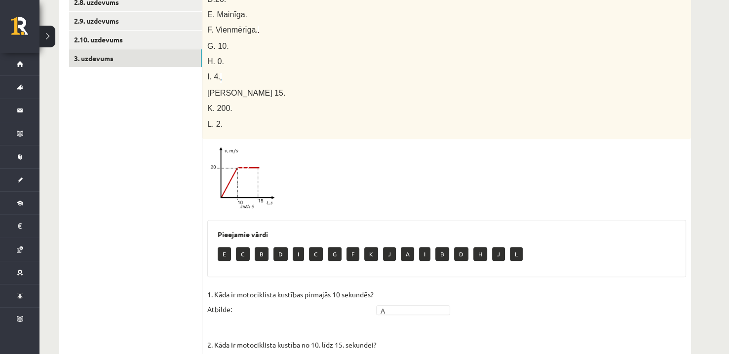
click at [240, 164] on img at bounding box center [244, 179] width 74 height 70
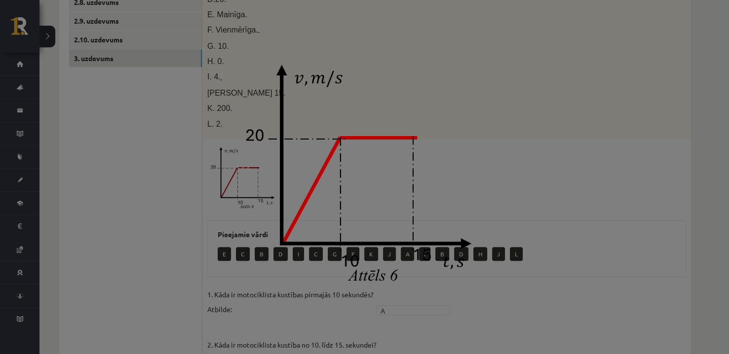
click at [475, 97] on img at bounding box center [364, 177] width 263 height 247
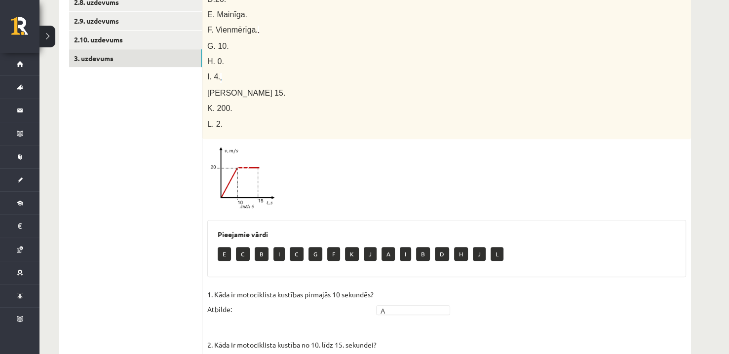
click at [260, 170] on img at bounding box center [244, 179] width 74 height 70
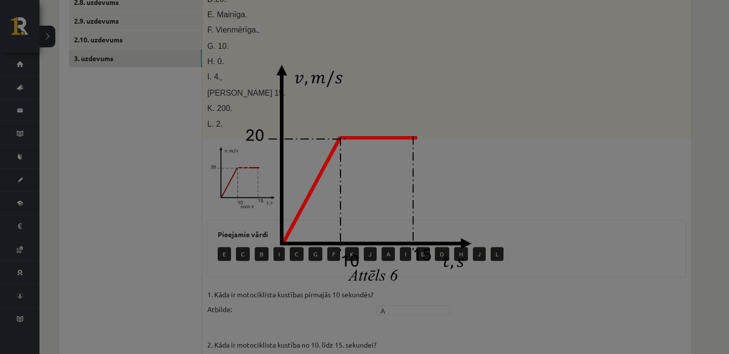
click at [477, 175] on img at bounding box center [364, 177] width 263 height 247
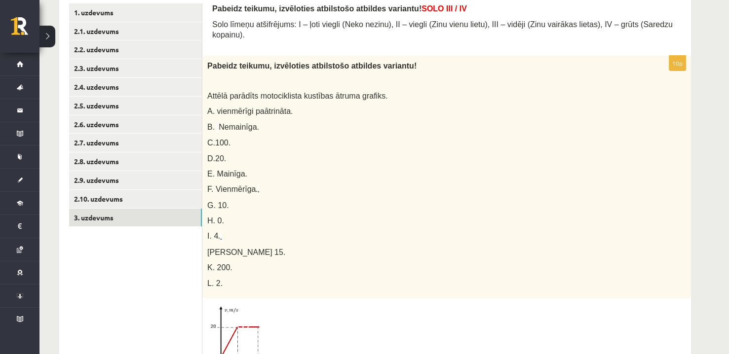
scroll to position [136, 0]
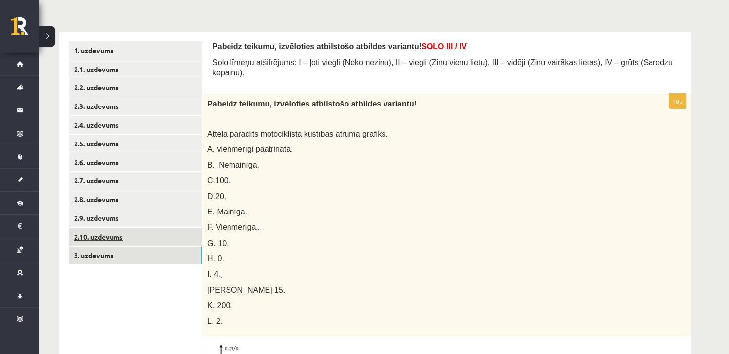
click at [111, 234] on link "2.10. uzdevums" at bounding box center [135, 237] width 133 height 18
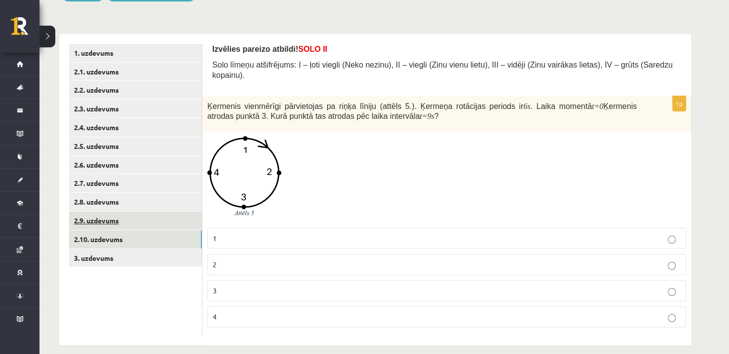
click at [166, 221] on link "2.9. uzdevums" at bounding box center [135, 221] width 133 height 18
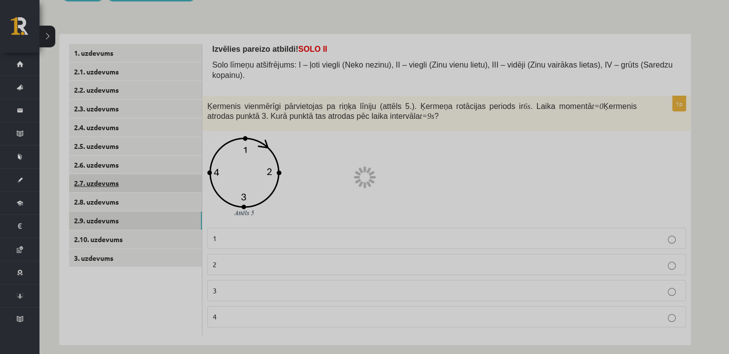
scroll to position [103, 0]
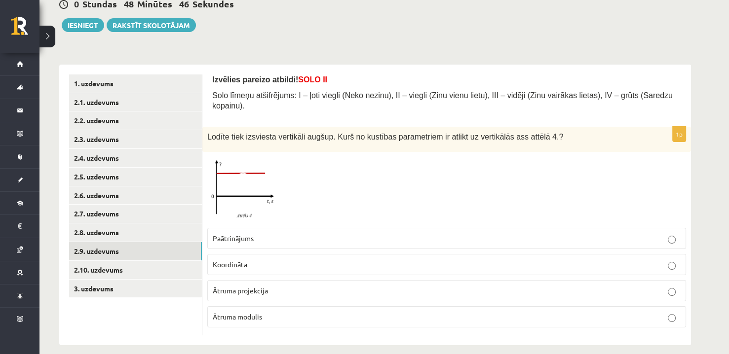
click at [314, 170] on div at bounding box center [446, 190] width 479 height 66
click at [264, 170] on img at bounding box center [244, 190] width 74 height 66
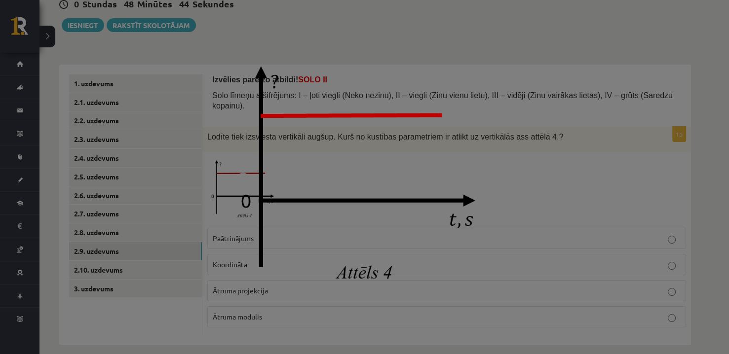
drag, startPoint x: 475, startPoint y: 159, endPoint x: 465, endPoint y: 170, distance: 14.7
click at [475, 158] on img at bounding box center [364, 177] width 277 height 247
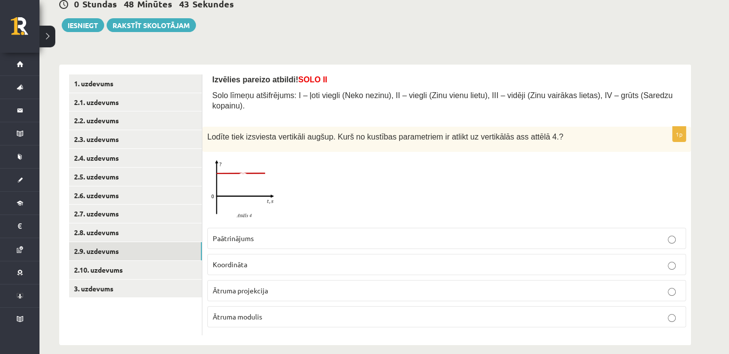
click at [337, 286] on p "Ātruma projekcija" at bounding box center [447, 291] width 468 height 10
click at [138, 233] on link "2.8. uzdevums" at bounding box center [135, 233] width 133 height 18
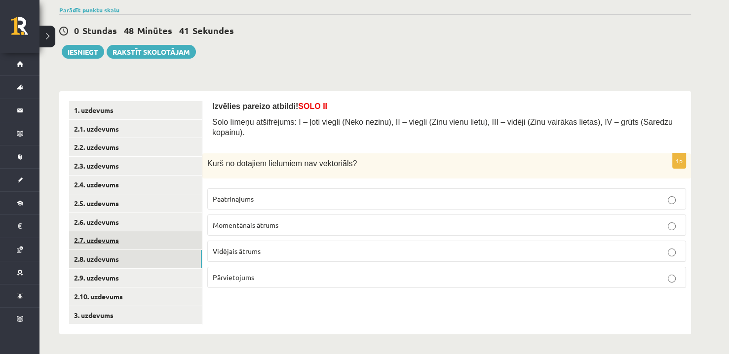
scroll to position [77, 0]
click at [245, 247] on span "Vidējais ātrums" at bounding box center [237, 251] width 48 height 9
click at [287, 308] on div "Izvēlies pareizo atbildi! SOLO II Solo līmeņu atšifrējums: I – ļoti viegli (Nek…" at bounding box center [446, 213] width 489 height 244
click at [151, 243] on link "2.7. uzdevums" at bounding box center [135, 240] width 133 height 18
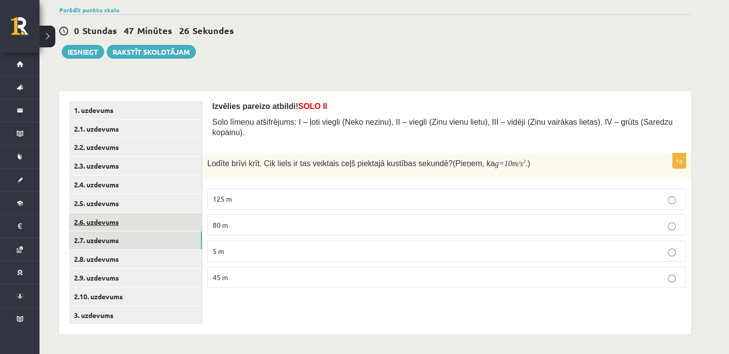
click at [126, 220] on link "2.6. uzdevums" at bounding box center [135, 222] width 133 height 18
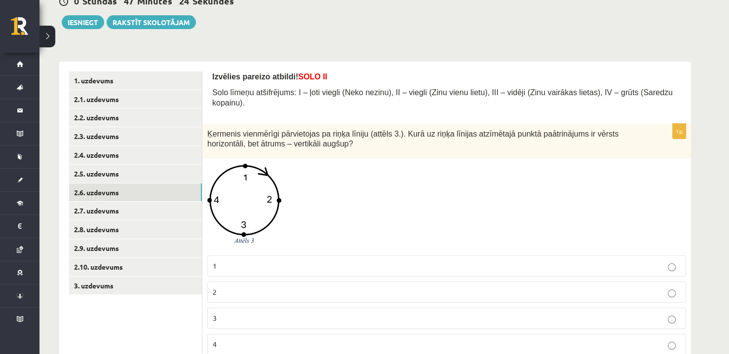
scroll to position [133, 0]
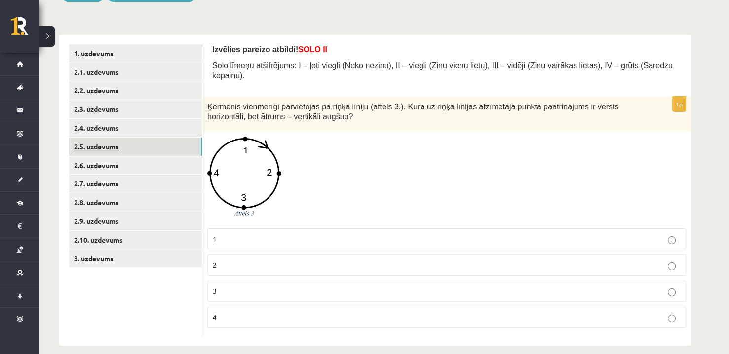
click at [120, 144] on link "2.5. uzdevums" at bounding box center [135, 147] width 133 height 18
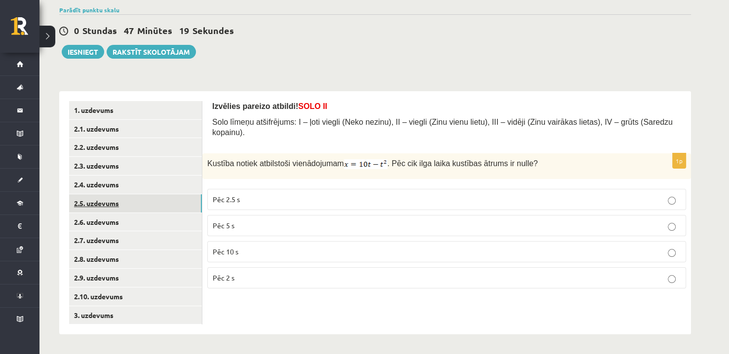
scroll to position [77, 0]
click at [163, 181] on link "2.4. uzdevums" at bounding box center [135, 185] width 133 height 18
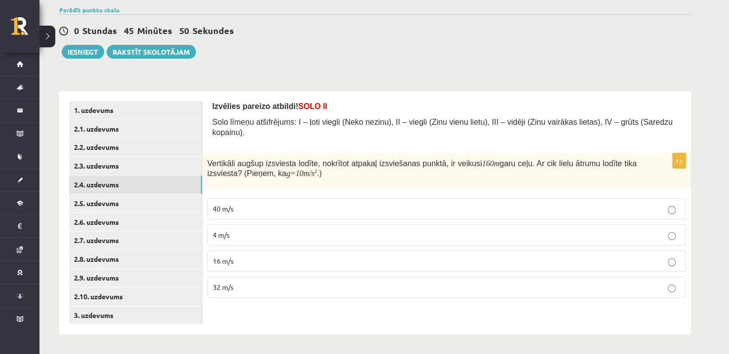
click at [328, 198] on label "40 m/s" at bounding box center [446, 208] width 479 height 21
click at [154, 171] on link "2.3. uzdevums" at bounding box center [135, 166] width 133 height 18
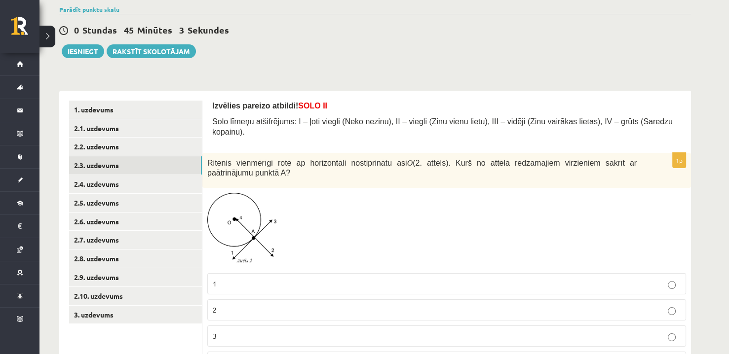
click at [254, 201] on img at bounding box center [244, 231] width 74 height 76
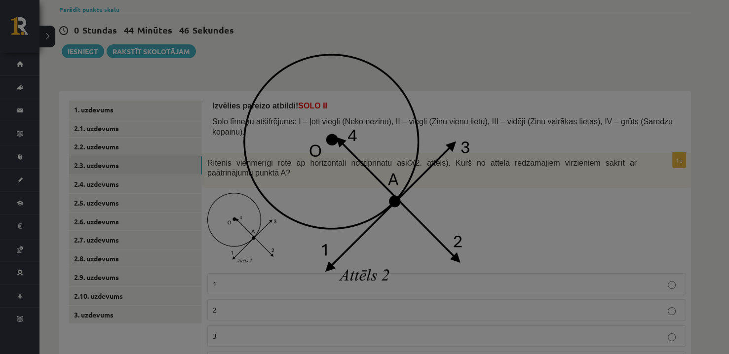
click at [467, 208] on img at bounding box center [364, 177] width 242 height 247
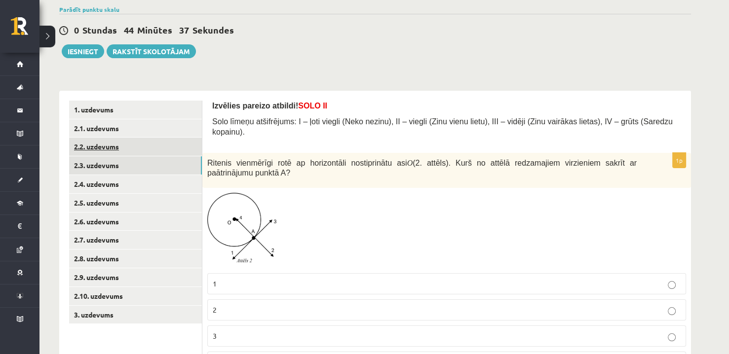
click at [163, 147] on link "2.2. uzdevums" at bounding box center [135, 147] width 133 height 18
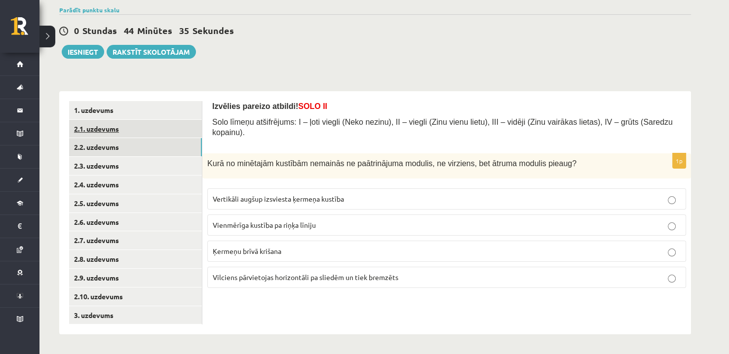
click at [99, 120] on link "2.1. uzdevums" at bounding box center [135, 129] width 133 height 18
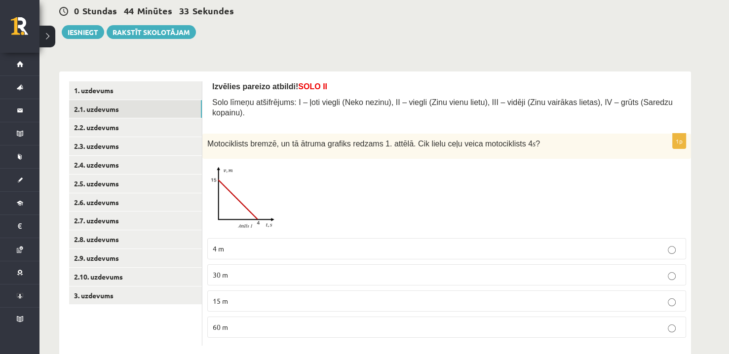
scroll to position [106, 0]
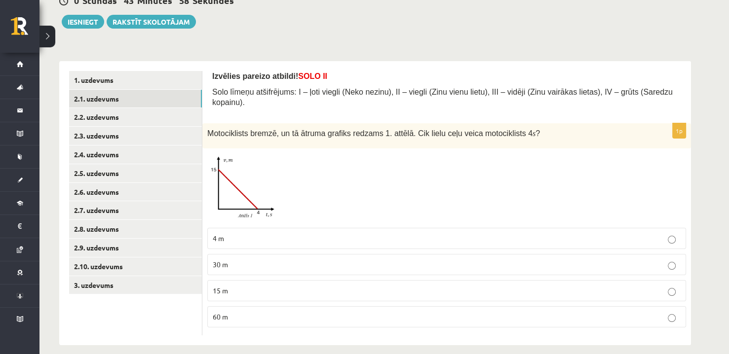
click at [217, 178] on img at bounding box center [244, 189] width 74 height 70
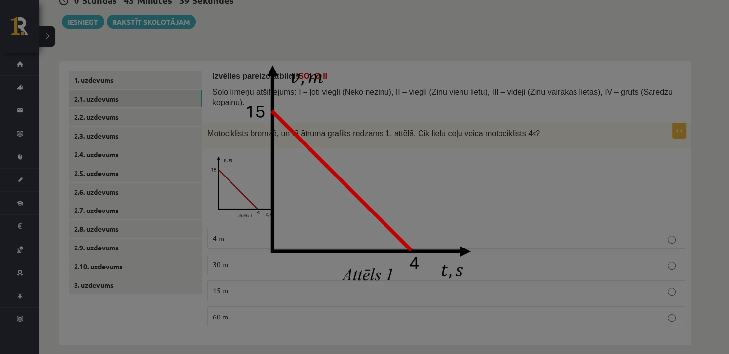
drag, startPoint x: 364, startPoint y: 131, endPoint x: 365, endPoint y: 137, distance: 5.9
click at [365, 131] on img at bounding box center [364, 177] width 263 height 247
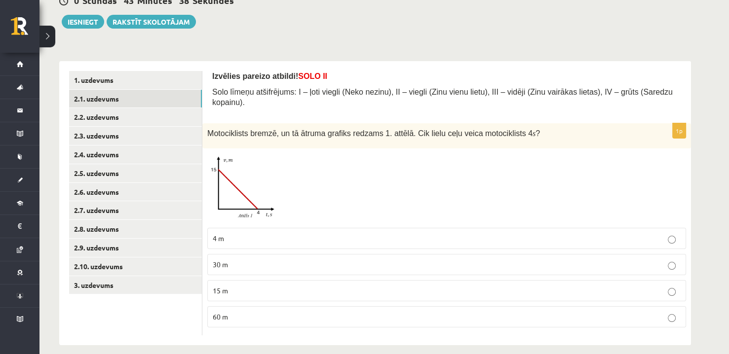
click at [284, 312] on p "60 m" at bounding box center [447, 317] width 468 height 10
click at [148, 87] on link "1. uzdevums" at bounding box center [135, 80] width 133 height 18
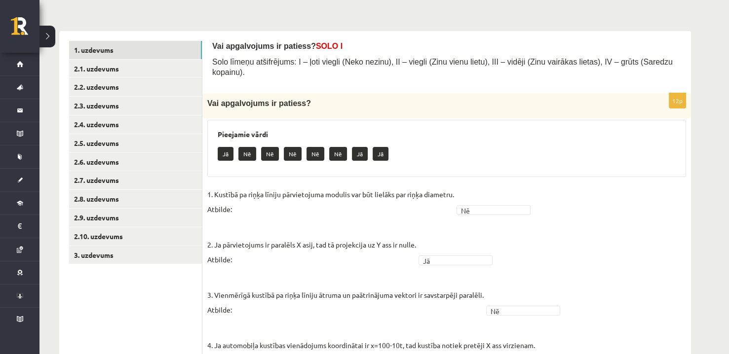
scroll to position [133, 0]
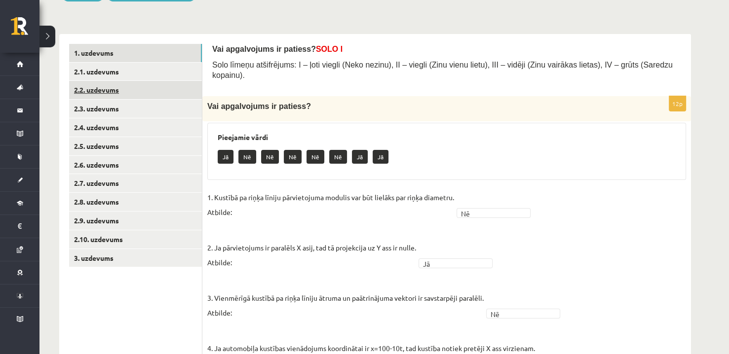
click at [146, 94] on link "2.2. uzdevums" at bounding box center [135, 90] width 133 height 18
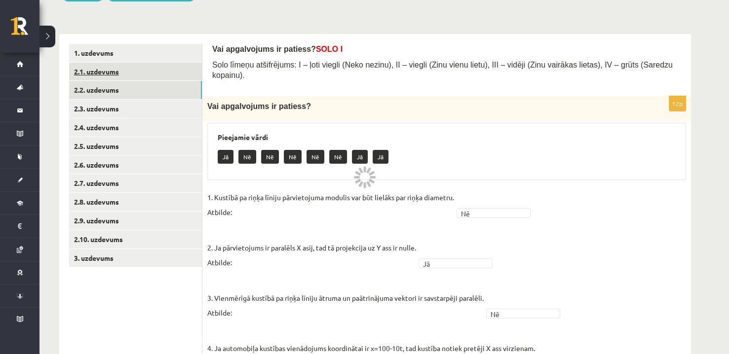
scroll to position [77, 0]
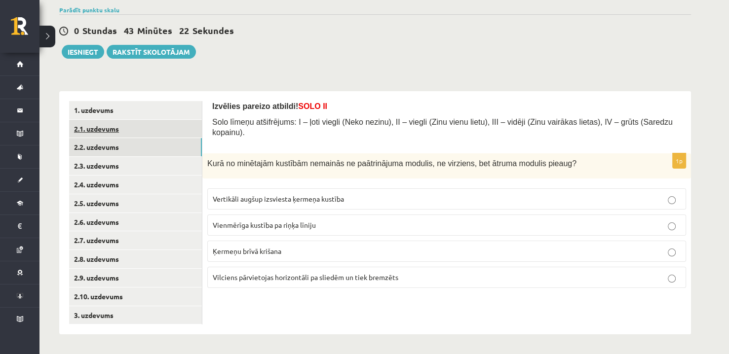
click at [145, 77] on div "**********" at bounding box center [374, 158] width 671 height 392
click at [151, 128] on link "2.1. uzdevums" at bounding box center [135, 129] width 133 height 18
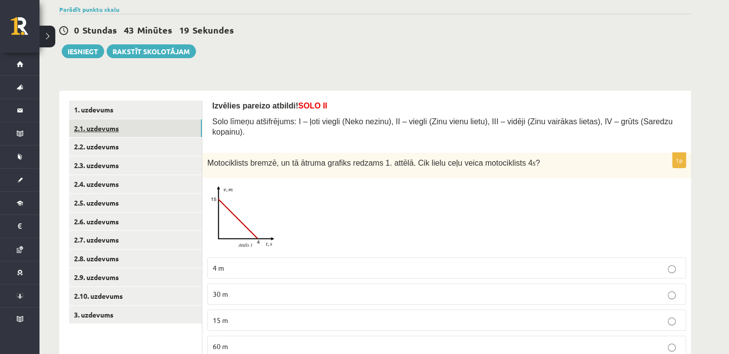
scroll to position [106, 0]
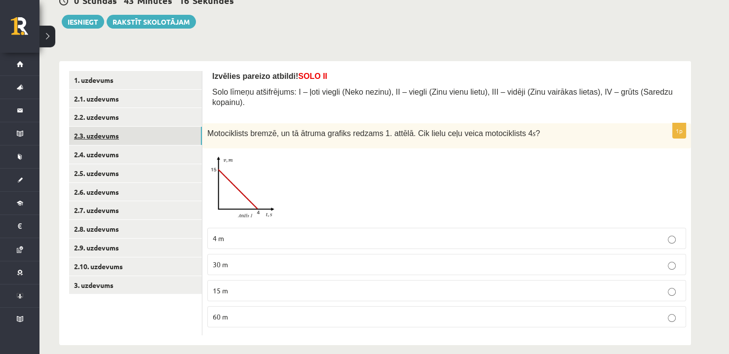
click at [130, 135] on link "2.3. uzdevums" at bounding box center [135, 136] width 133 height 18
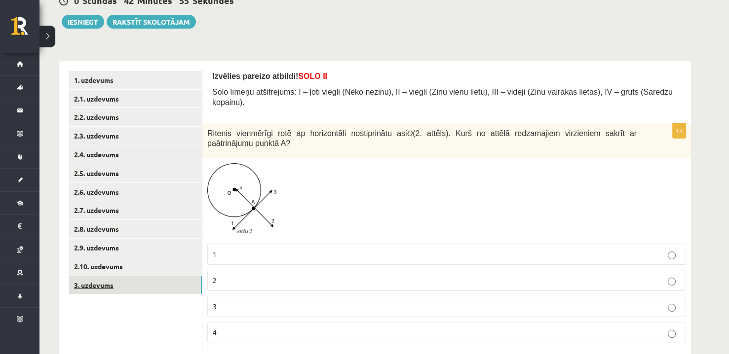
click at [125, 287] on link "3. uzdevums" at bounding box center [135, 285] width 133 height 18
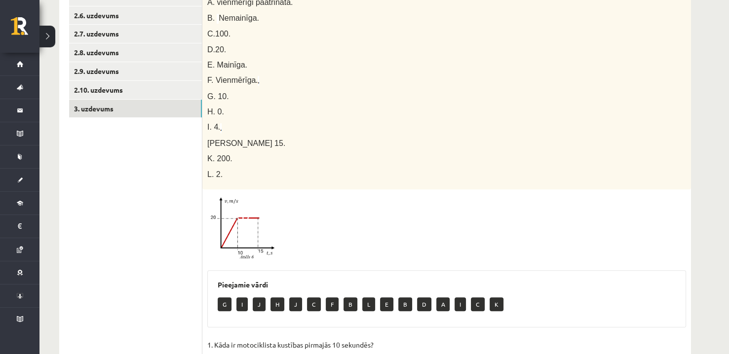
scroll to position [284, 0]
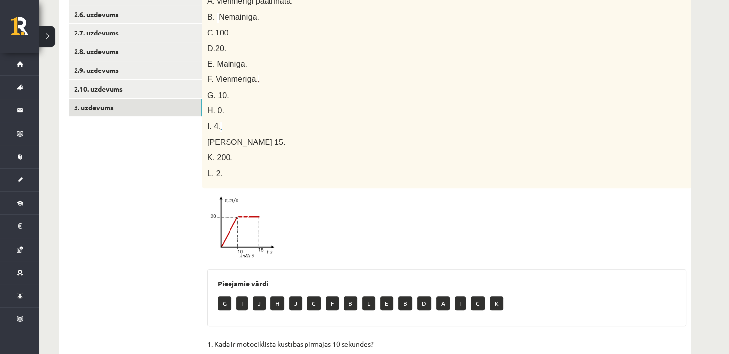
click at [243, 218] on img at bounding box center [244, 228] width 74 height 70
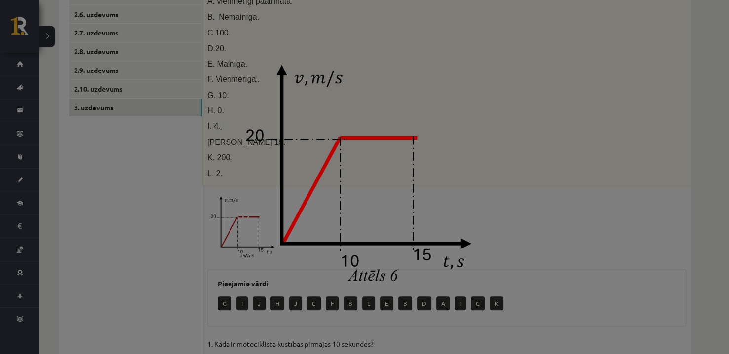
click at [478, 147] on img at bounding box center [364, 177] width 263 height 247
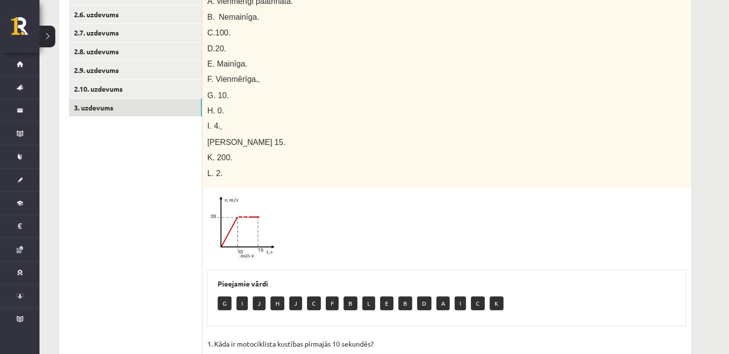
click at [257, 193] on img at bounding box center [244, 228] width 74 height 70
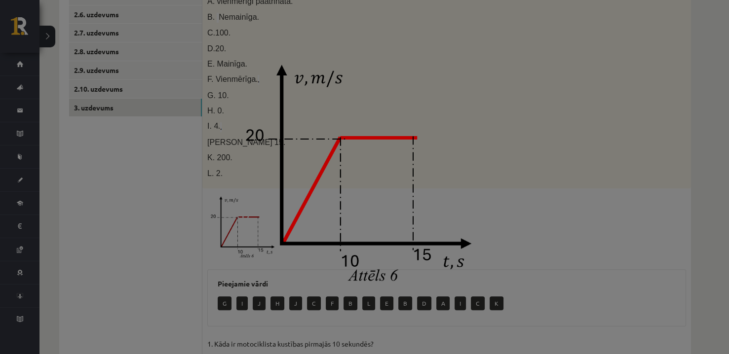
click at [386, 133] on img at bounding box center [364, 177] width 263 height 247
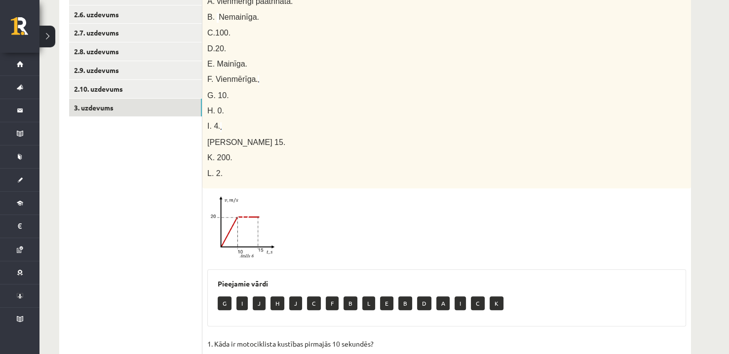
click at [231, 218] on img at bounding box center [244, 228] width 74 height 70
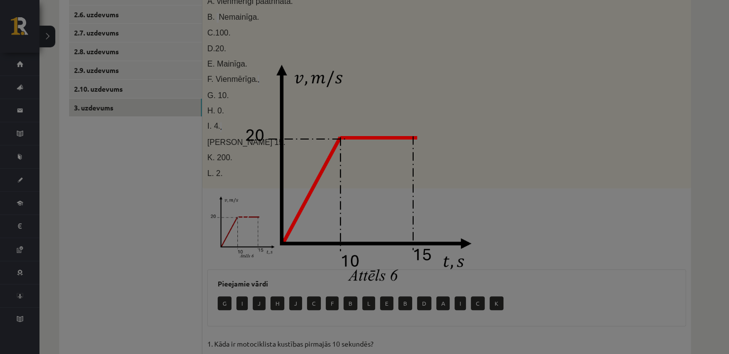
click at [479, 174] on img at bounding box center [364, 177] width 263 height 247
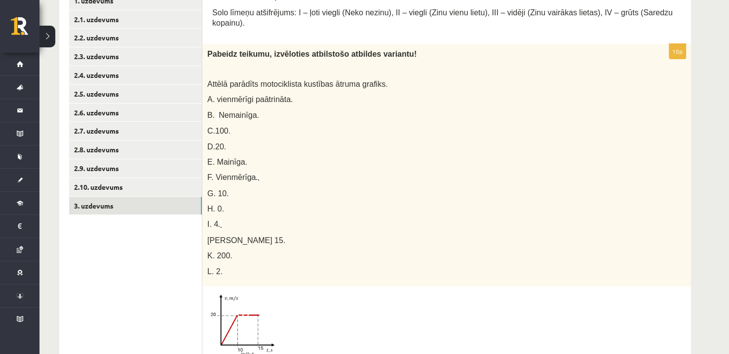
scroll to position [234, 0]
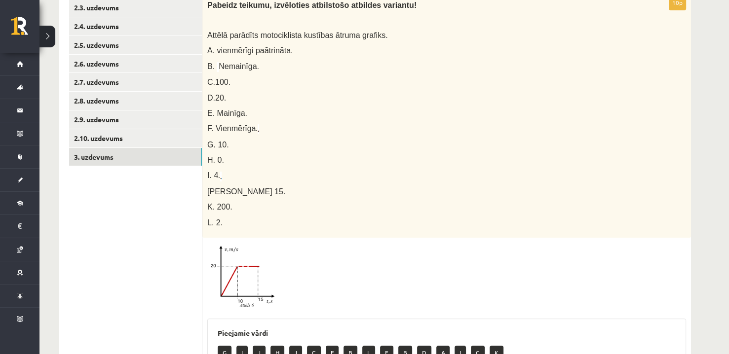
click at [258, 253] on img at bounding box center [244, 278] width 74 height 70
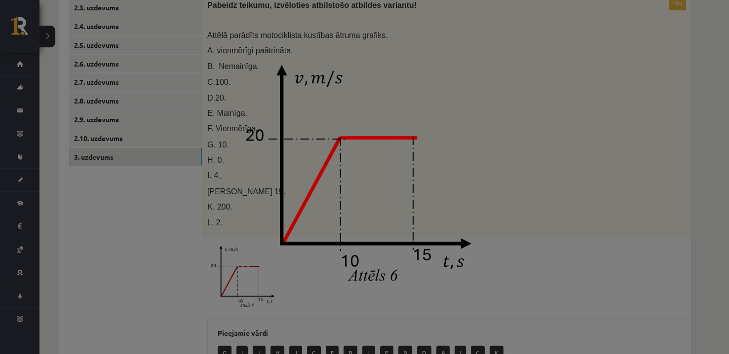
click at [476, 156] on img at bounding box center [364, 177] width 263 height 247
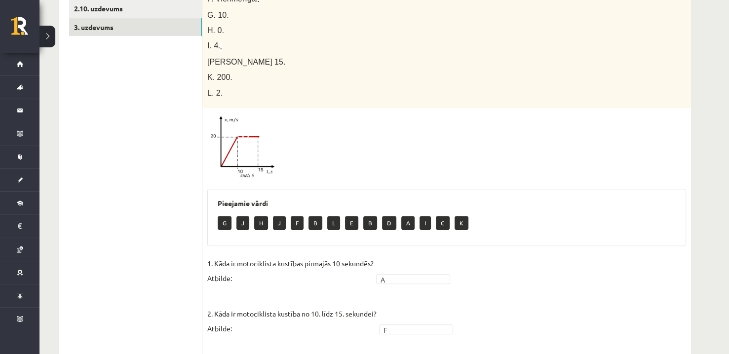
scroll to position [284, 0]
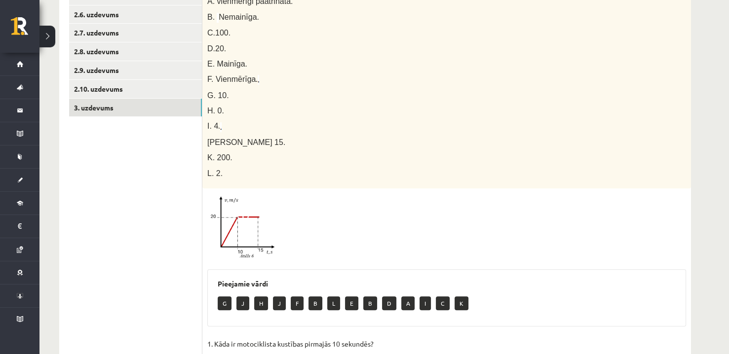
click at [255, 219] on img at bounding box center [244, 228] width 74 height 70
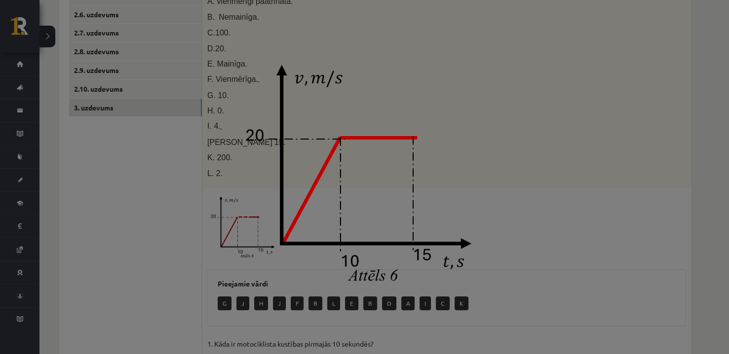
click at [619, 85] on div at bounding box center [364, 177] width 729 height 354
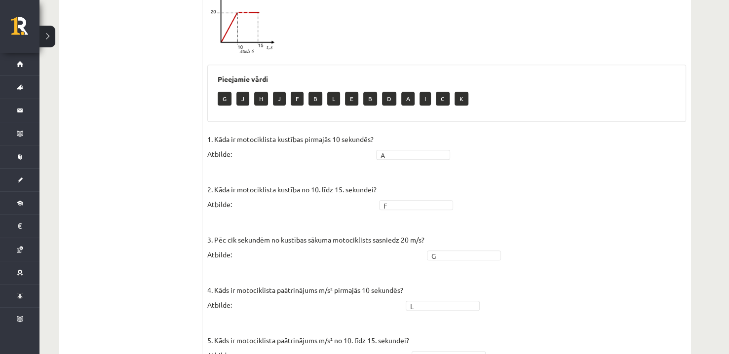
scroll to position [383, 0]
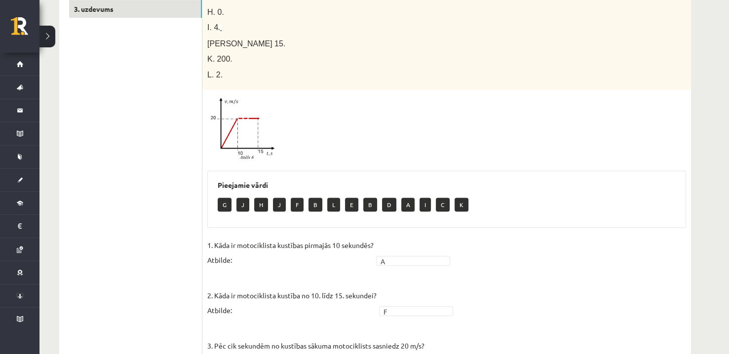
click at [239, 111] on span at bounding box center [245, 119] width 16 height 16
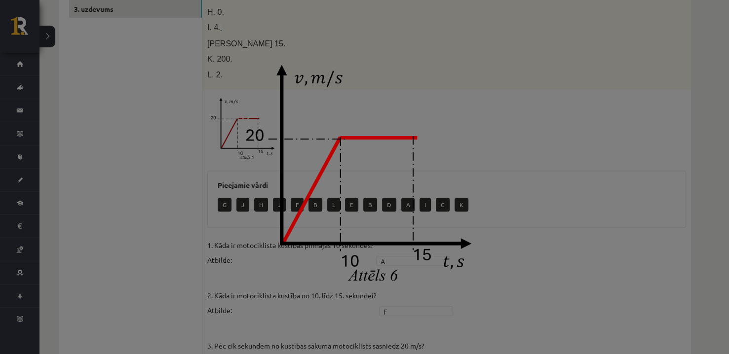
click at [518, 135] on div at bounding box center [364, 177] width 729 height 354
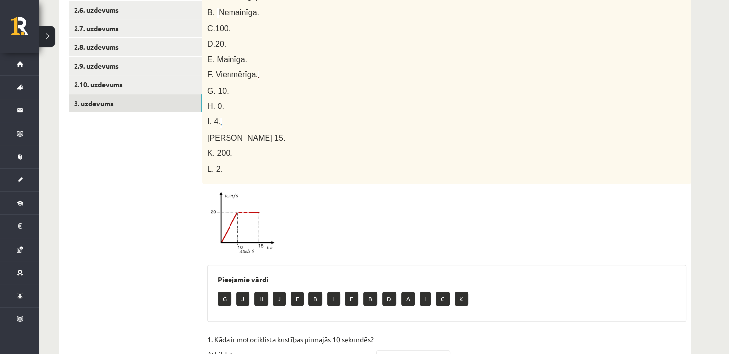
scroll to position [284, 0]
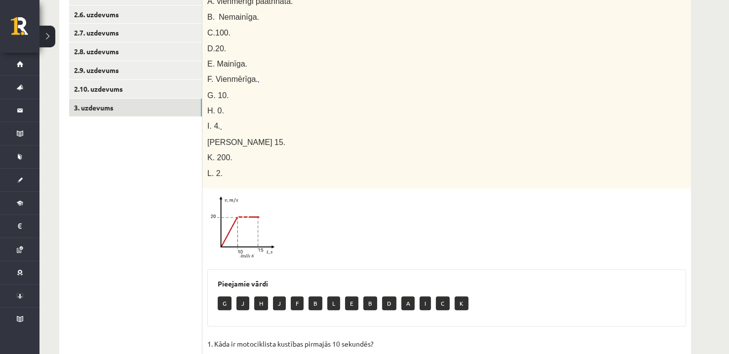
click at [231, 210] on img at bounding box center [244, 228] width 74 height 70
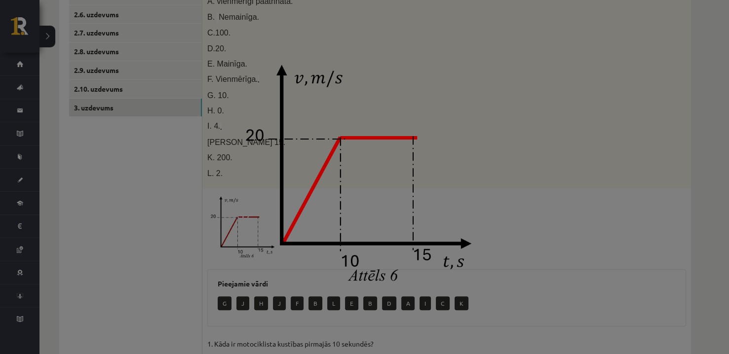
click at [523, 144] on div at bounding box center [364, 177] width 729 height 354
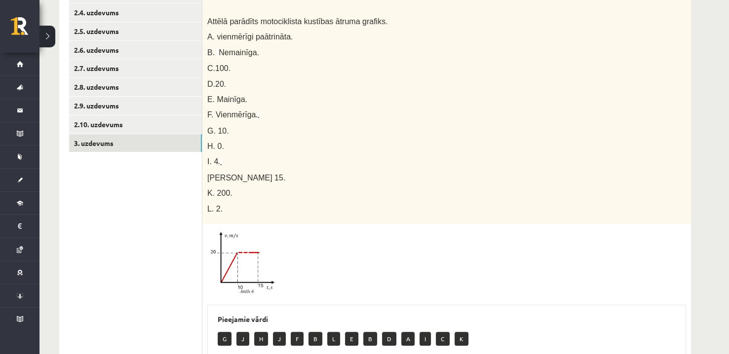
scroll to position [234, 0]
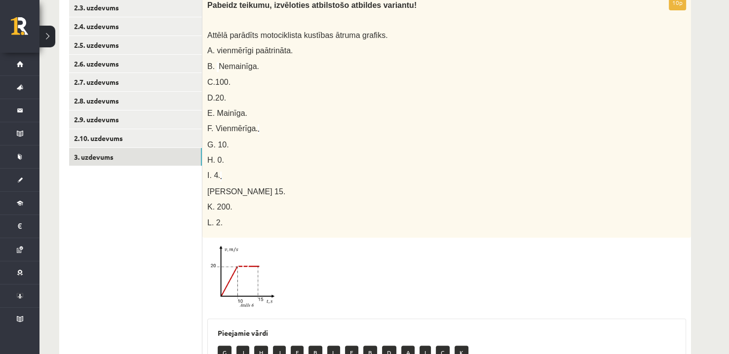
click at [255, 256] on img at bounding box center [244, 278] width 74 height 70
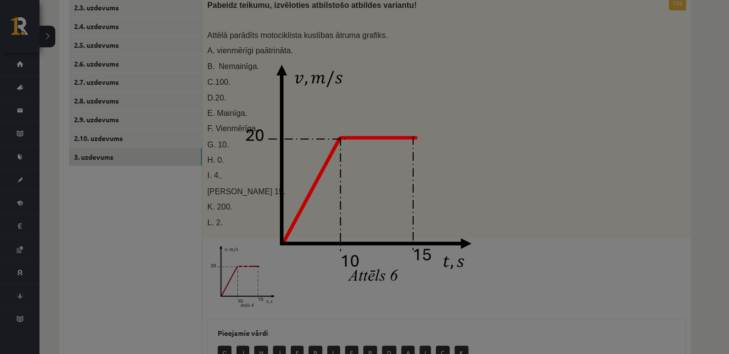
click at [467, 170] on img at bounding box center [364, 177] width 263 height 247
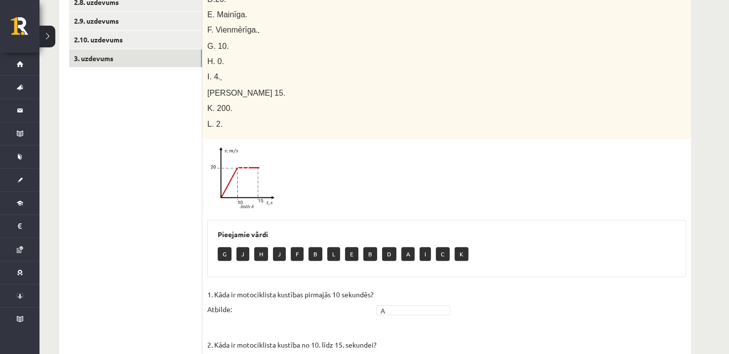
scroll to position [284, 0]
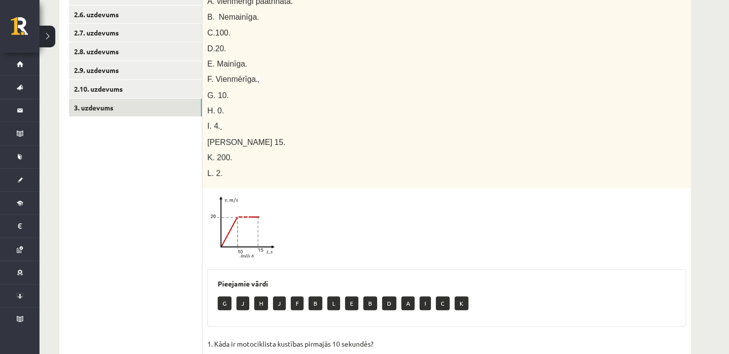
click at [249, 221] on img at bounding box center [244, 228] width 74 height 70
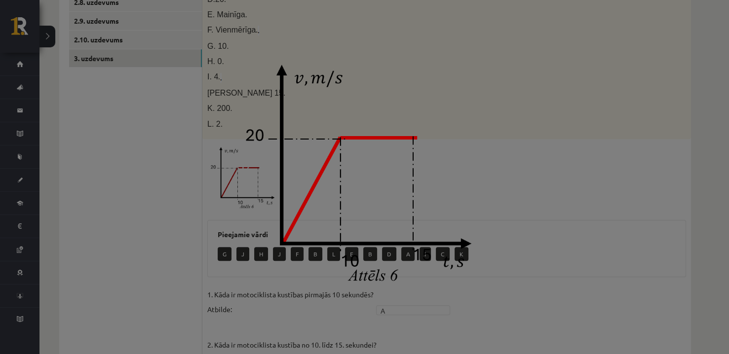
click at [469, 193] on img at bounding box center [364, 177] width 263 height 247
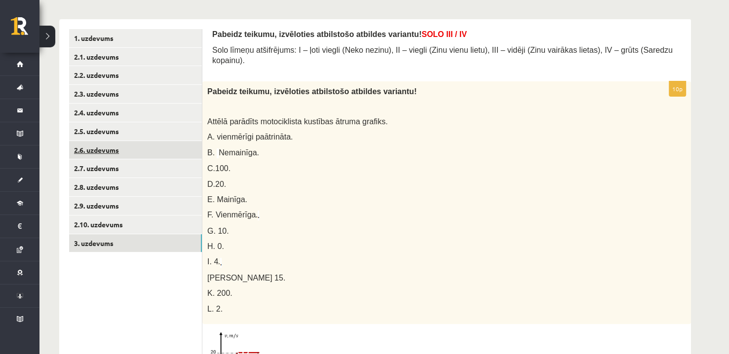
scroll to position [136, 0]
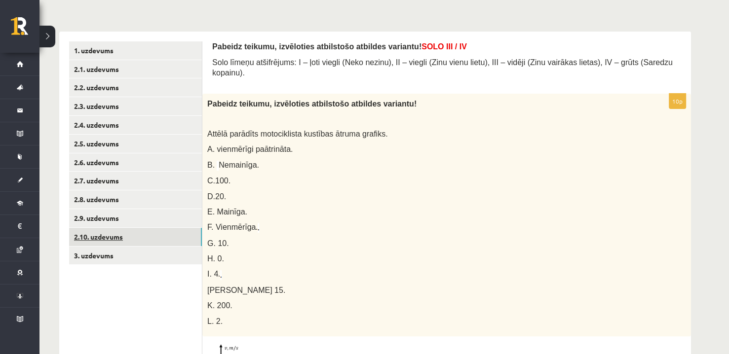
click at [177, 239] on link "2.10. uzdevums" at bounding box center [135, 237] width 133 height 18
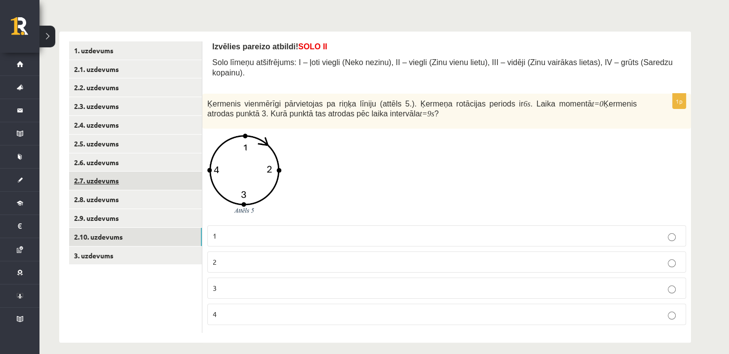
scroll to position [133, 0]
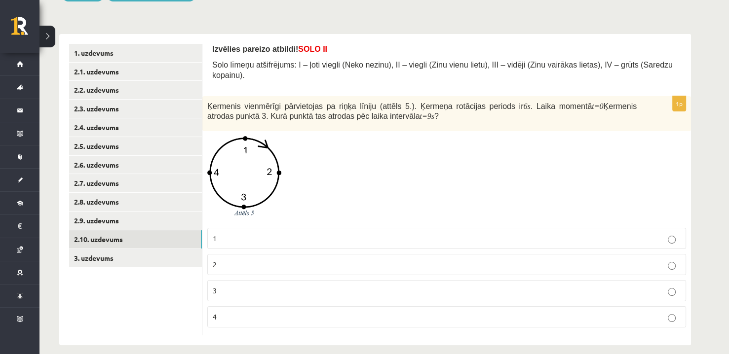
click at [251, 153] on span at bounding box center [245, 160] width 16 height 16
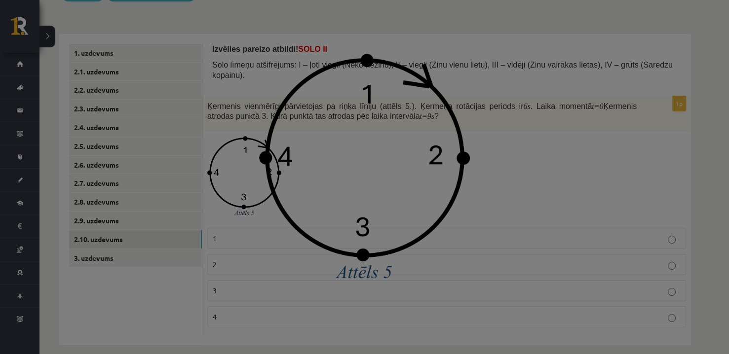
click at [536, 163] on div at bounding box center [364, 177] width 729 height 354
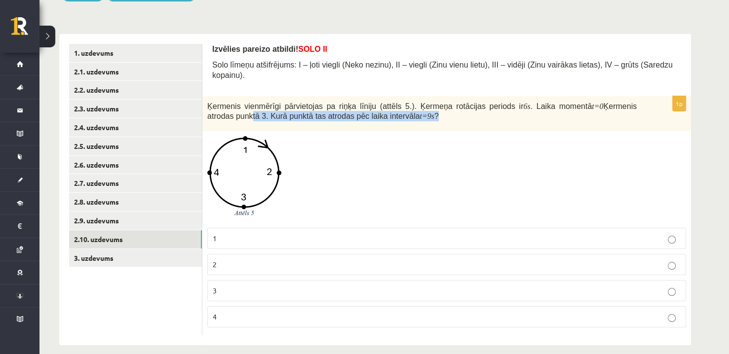
drag, startPoint x: 403, startPoint y: 104, endPoint x: 218, endPoint y: 101, distance: 185.1
click at [218, 101] on p "Ķermenis vienmērīgi pārvietojas pa riņķa līniju (attēls 5.). Ķermeņa rotācijas …" at bounding box center [421, 111] width 429 height 20
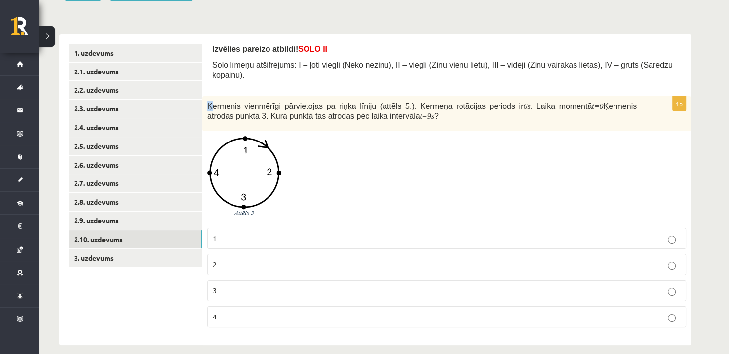
drag, startPoint x: 213, startPoint y: 97, endPoint x: 209, endPoint y: 95, distance: 5.1
click at [208, 102] on span "Ķermenis vienmērīgi pārvietojas pa riņķa līniju (attēls 5.). Ķermeņa rotācijas …" at bounding box center [365, 106] width 316 height 8
click at [368, 112] on div "Ķermenis vienmērīgi pārvietojas pa riņķa līniju (attēls 5.). Ķermeņa rotācijas …" at bounding box center [446, 114] width 489 height 36
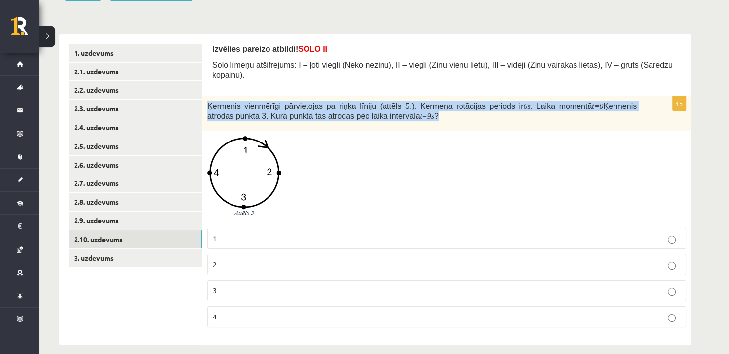
drag, startPoint x: 208, startPoint y: 95, endPoint x: 435, endPoint y: 109, distance: 227.4
click at [435, 109] on p "Ķermenis vienmērīgi pārvietojas pa riņķa līniju (attēls 5.). Ķermeņa rotācijas …" at bounding box center [421, 111] width 429 height 20
copy span "Ķermenis vienmērīgi pārvietojas pa riņķa līniju (attēls 5.). Ķermeņa rotācijas …"
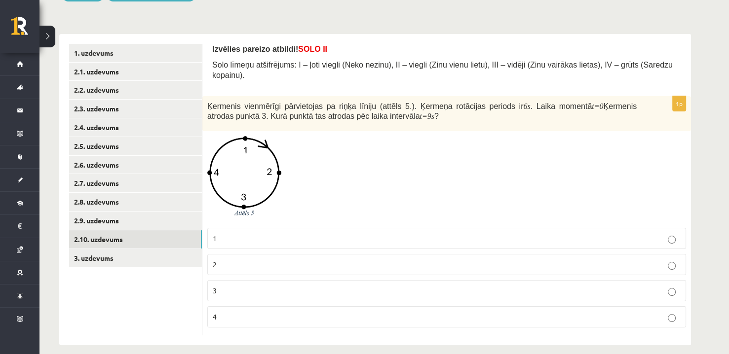
click at [426, 141] on div at bounding box center [446, 179] width 479 height 86
click at [246, 154] on span at bounding box center [245, 160] width 16 height 16
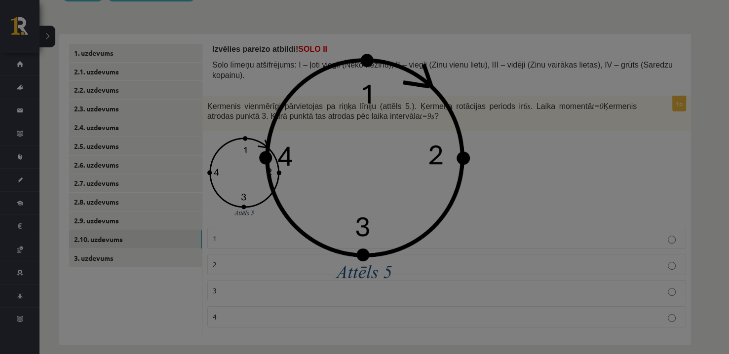
click at [498, 77] on div at bounding box center [364, 177] width 729 height 354
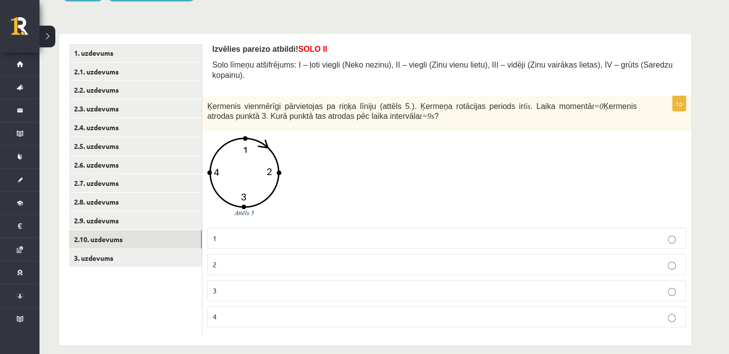
click at [240, 233] on p "1" at bounding box center [447, 238] width 468 height 10
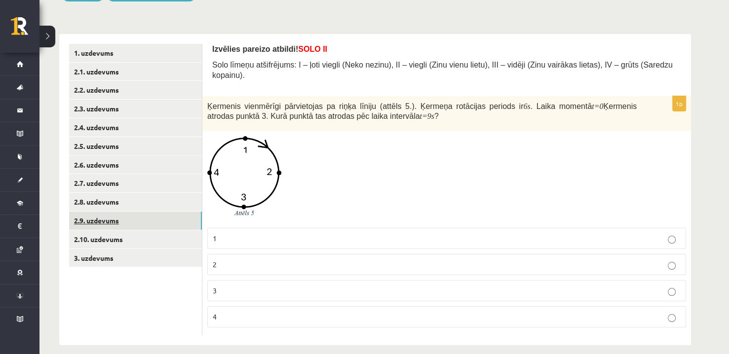
click at [166, 225] on link "2.9. uzdevums" at bounding box center [135, 221] width 133 height 18
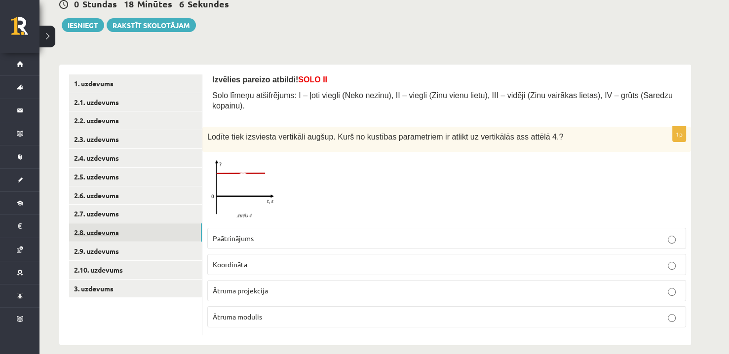
click at [160, 233] on link "2.8. uzdevums" at bounding box center [135, 233] width 133 height 18
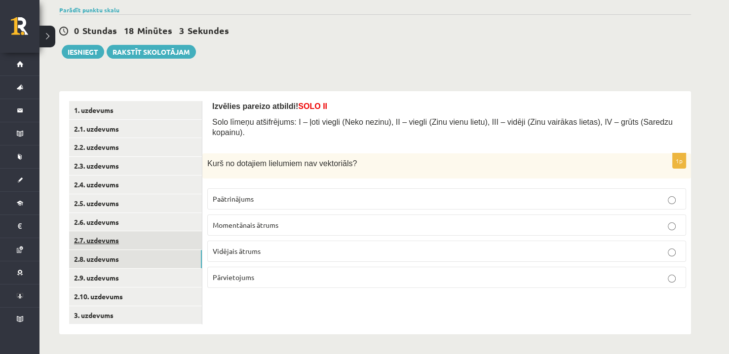
click at [157, 246] on link "2.7. uzdevums" at bounding box center [135, 240] width 133 height 18
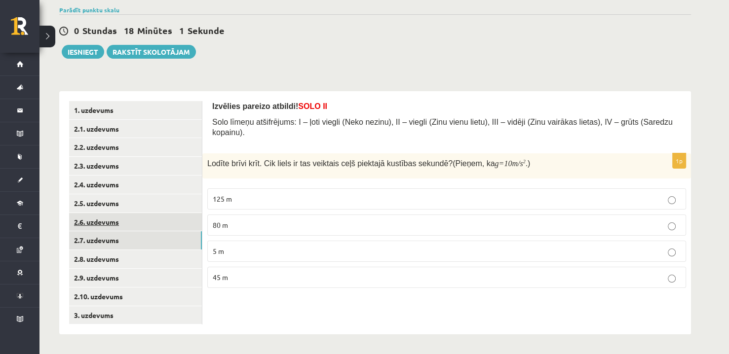
click at [161, 229] on link "2.6. uzdevums" at bounding box center [135, 222] width 133 height 18
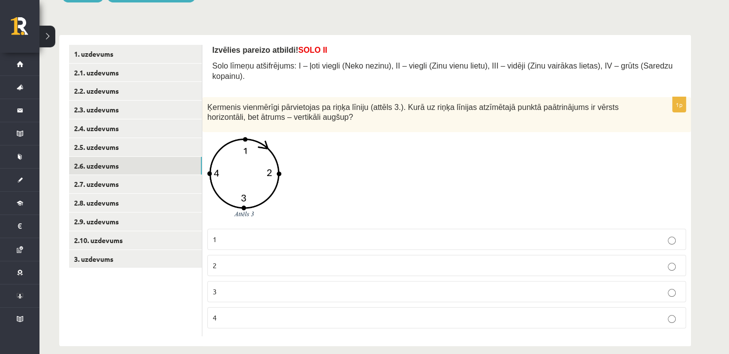
scroll to position [133, 0]
click at [244, 154] on span at bounding box center [245, 161] width 16 height 16
click at [0, 0] on div at bounding box center [0, 0] width 0 height 0
click at [264, 146] on img at bounding box center [244, 180] width 74 height 86
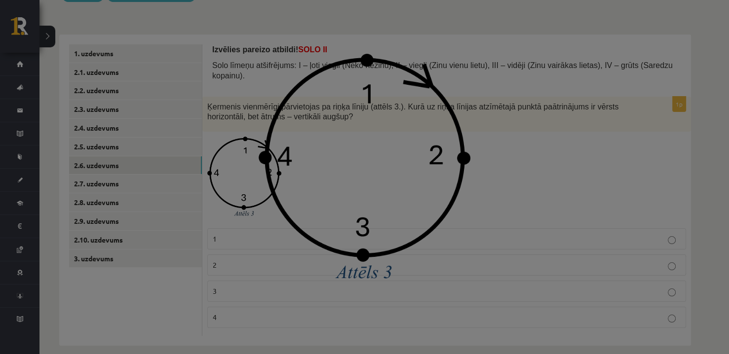
click at [485, 107] on div at bounding box center [364, 177] width 729 height 354
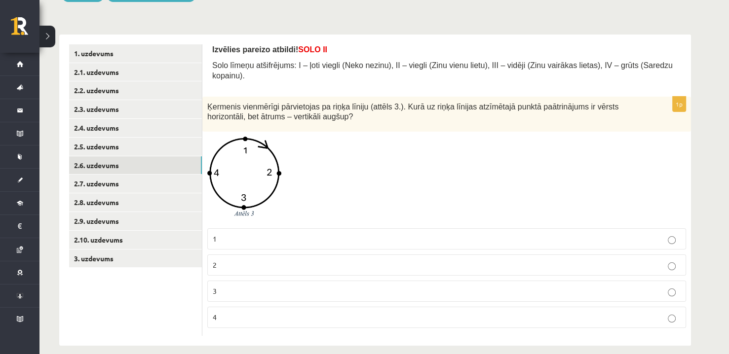
click at [294, 281] on label "3" at bounding box center [446, 291] width 479 height 21
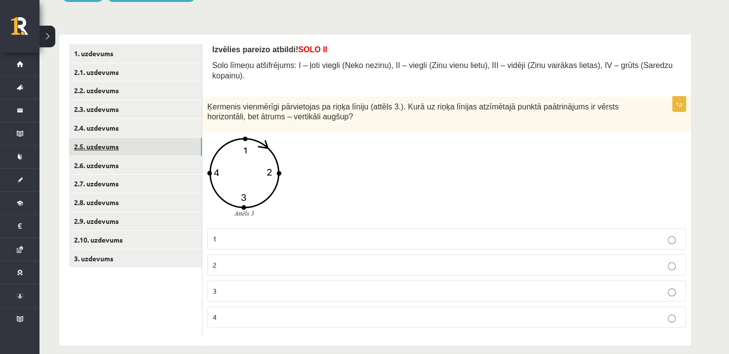
click at [178, 143] on link "2.5. uzdevums" at bounding box center [135, 147] width 133 height 18
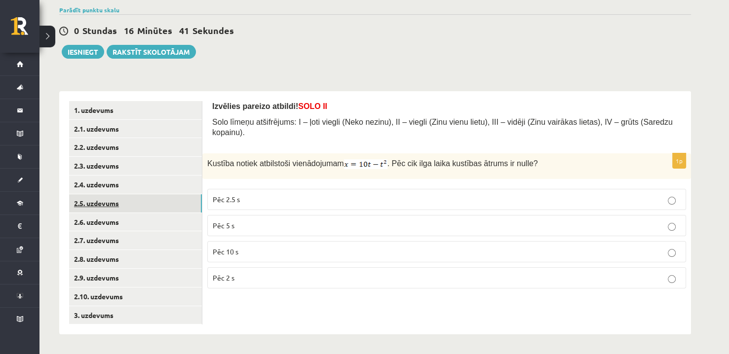
scroll to position [77, 0]
click at [256, 246] on label "Pēc 10 s" at bounding box center [446, 251] width 479 height 21
click at [148, 187] on link "2.4. uzdevums" at bounding box center [135, 185] width 133 height 18
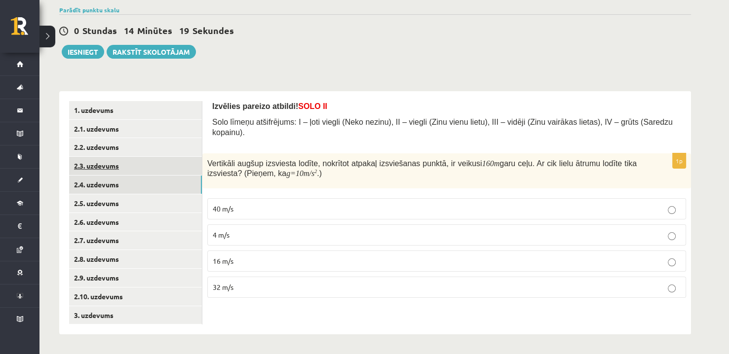
click at [152, 166] on link "2.3. uzdevums" at bounding box center [135, 166] width 133 height 18
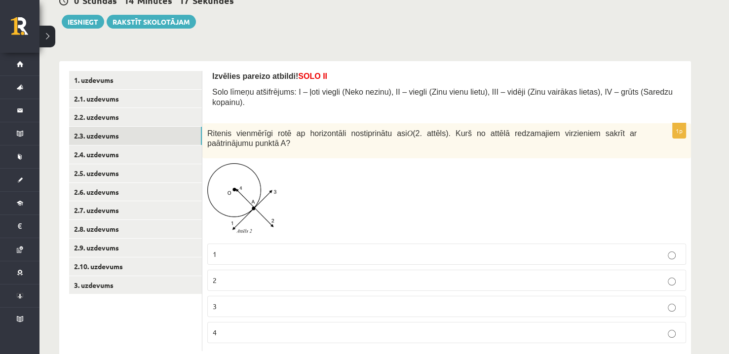
scroll to position [122, 0]
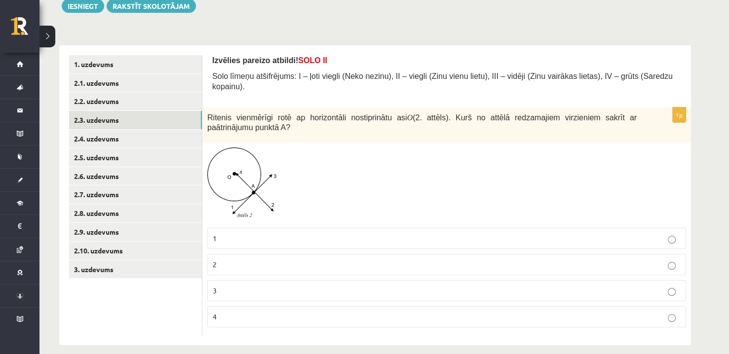
click at [246, 166] on span at bounding box center [245, 171] width 16 height 16
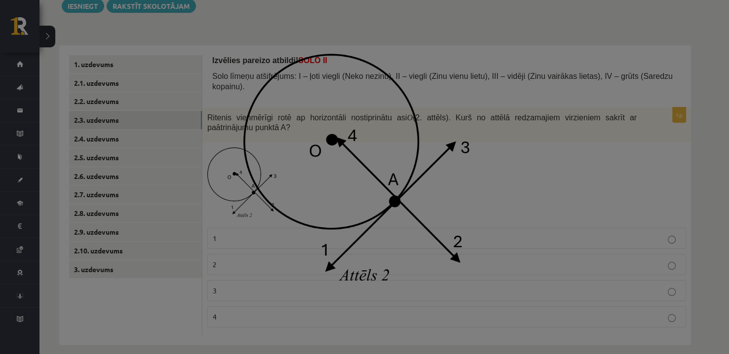
click at [236, 289] on div at bounding box center [364, 177] width 729 height 354
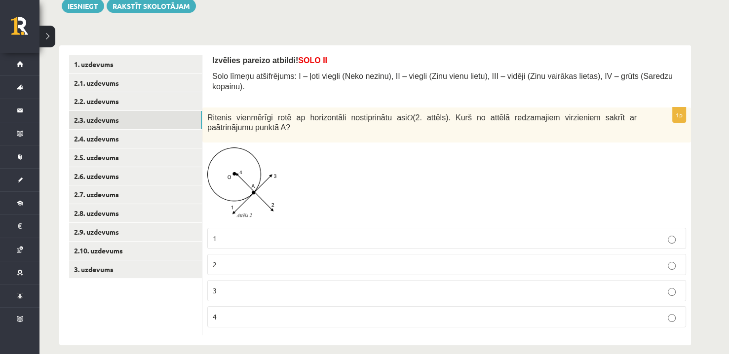
click at [241, 312] on label "4" at bounding box center [446, 317] width 479 height 21
click at [179, 102] on link "2.2. uzdevums" at bounding box center [135, 101] width 133 height 18
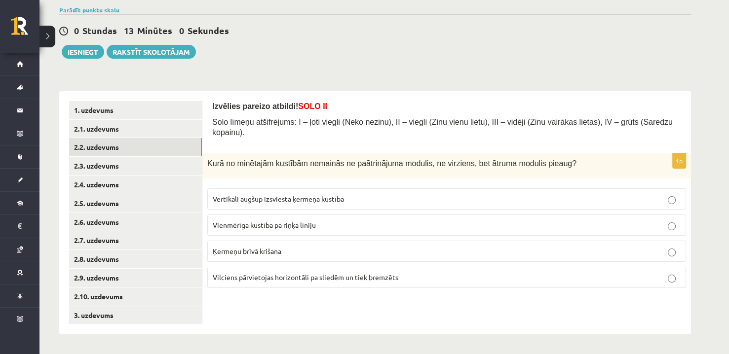
scroll to position [77, 0]
click at [184, 130] on link "2.1. uzdevums" at bounding box center [135, 129] width 133 height 18
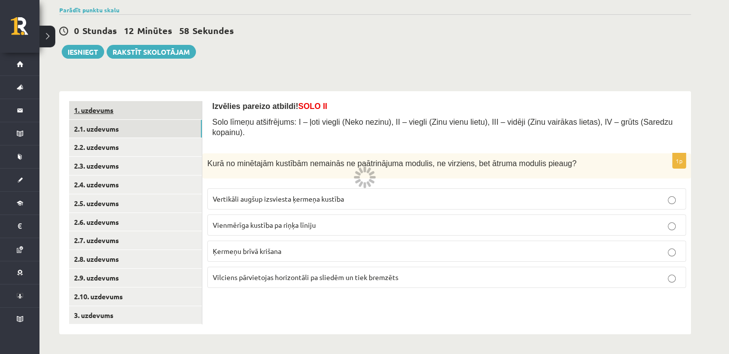
click at [180, 114] on link "1. uzdevums" at bounding box center [135, 110] width 133 height 18
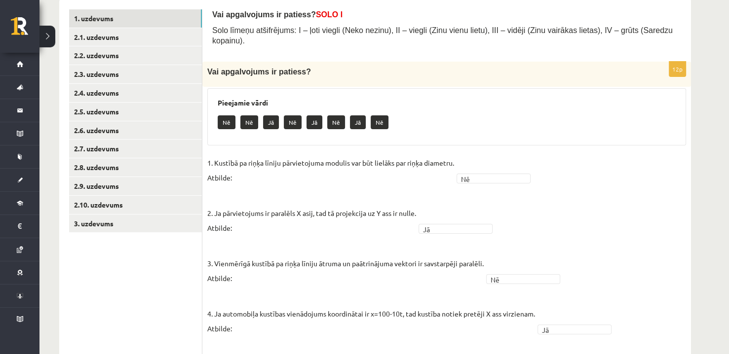
scroll to position [35, 0]
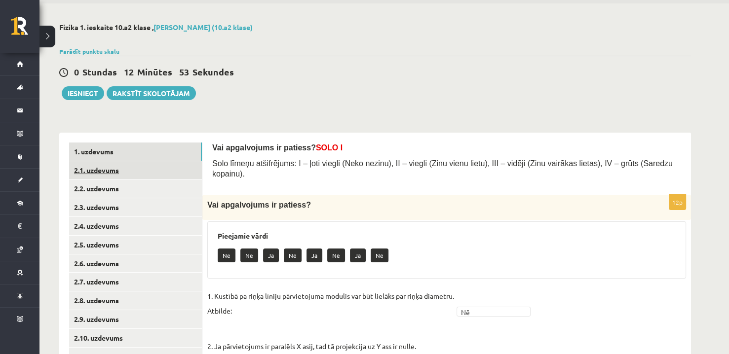
click at [185, 168] on link "2.1. uzdevums" at bounding box center [135, 170] width 133 height 18
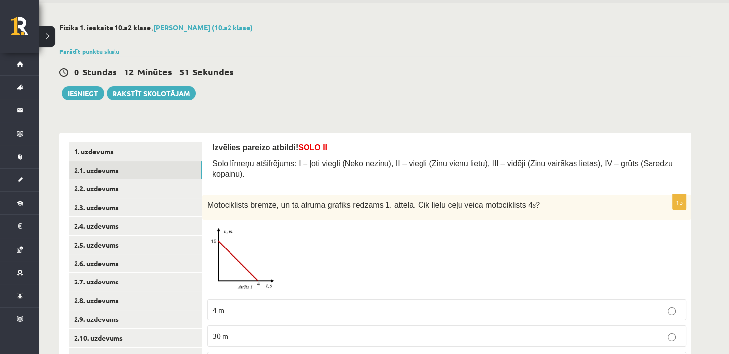
scroll to position [106, 0]
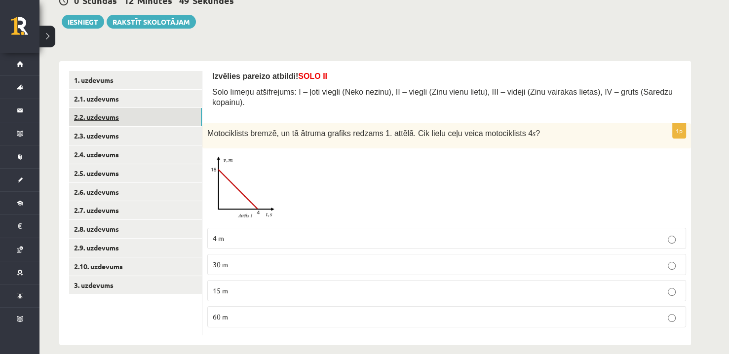
click at [181, 122] on link "2.2. uzdevums" at bounding box center [135, 117] width 133 height 18
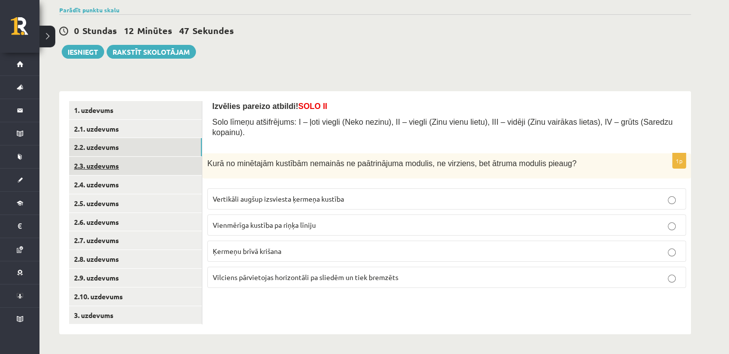
click at [177, 167] on link "2.3. uzdevums" at bounding box center [135, 166] width 133 height 18
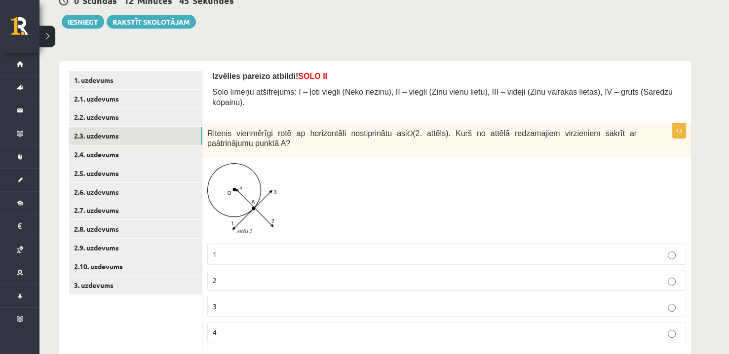
scroll to position [122, 0]
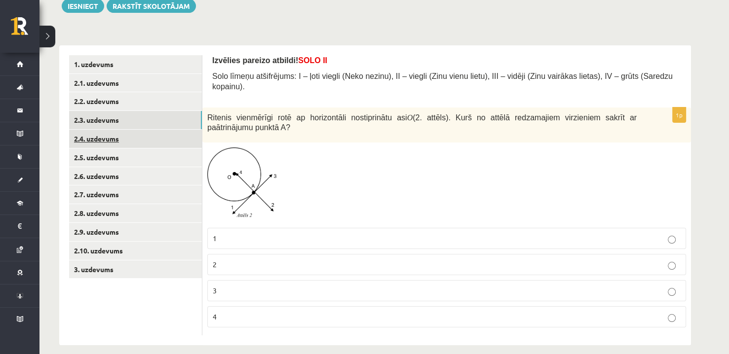
click at [150, 143] on link "2.4. uzdevums" at bounding box center [135, 139] width 133 height 18
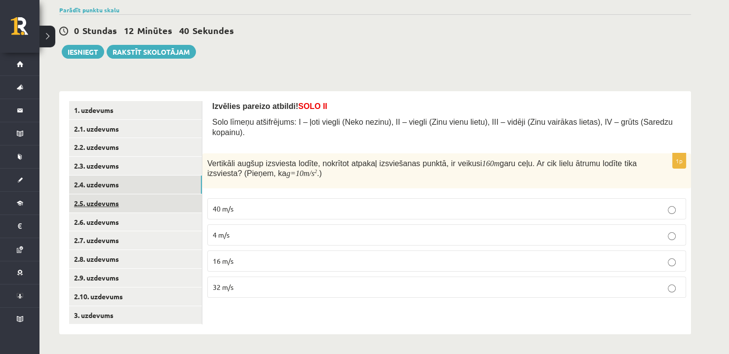
click at [151, 204] on link "2.5. uzdevums" at bounding box center [135, 203] width 133 height 18
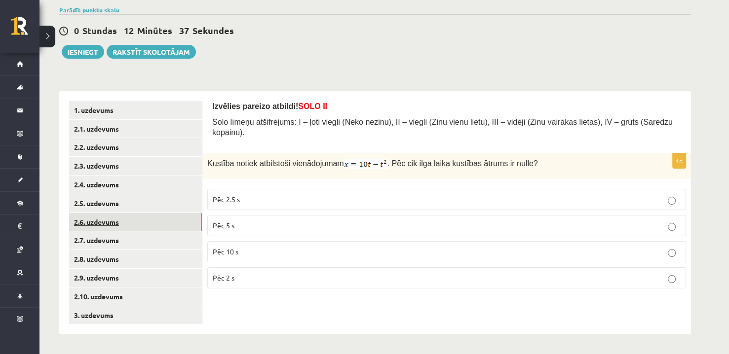
click at [137, 226] on link "2.6. uzdevums" at bounding box center [135, 222] width 133 height 18
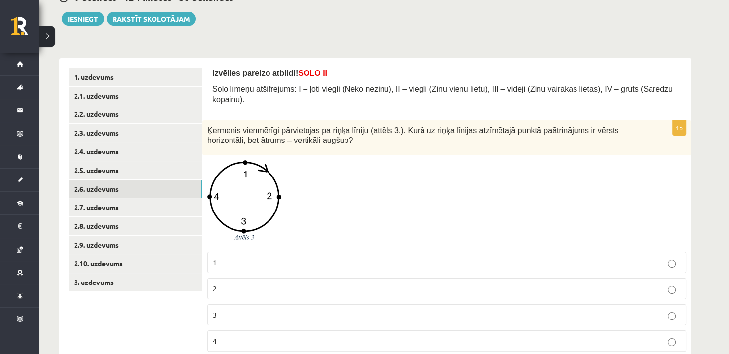
scroll to position [133, 0]
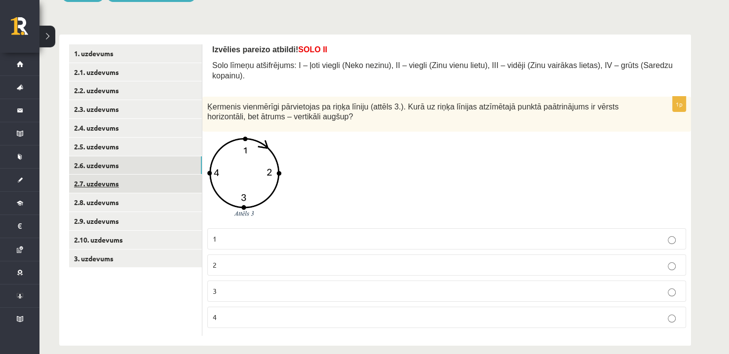
click at [157, 188] on link "2.7. uzdevums" at bounding box center [135, 184] width 133 height 18
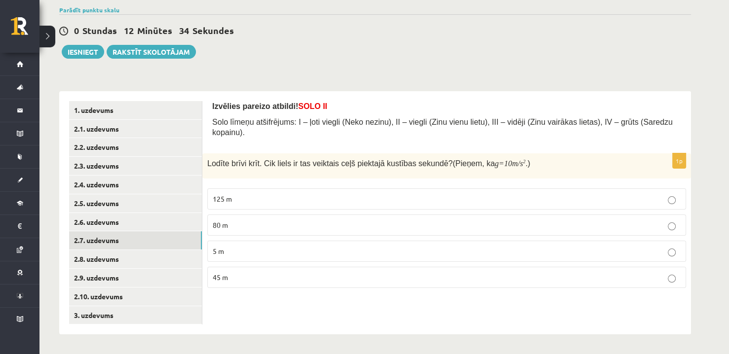
scroll to position [77, 0]
click at [135, 261] on link "2.8. uzdevums" at bounding box center [135, 259] width 133 height 18
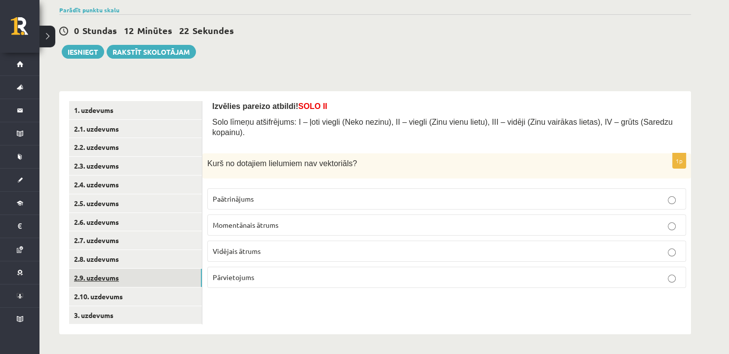
click at [138, 273] on link "2.9. uzdevums" at bounding box center [135, 278] width 133 height 18
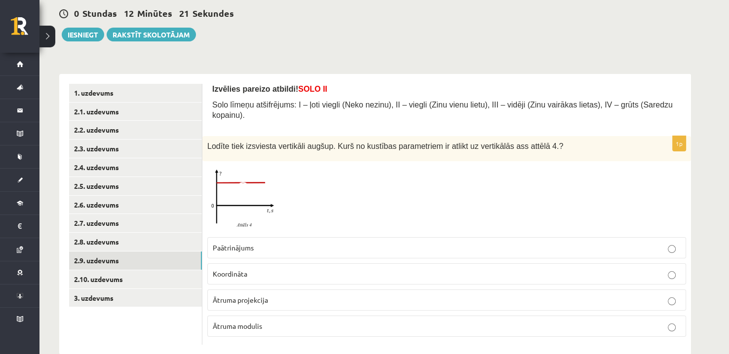
scroll to position [103, 0]
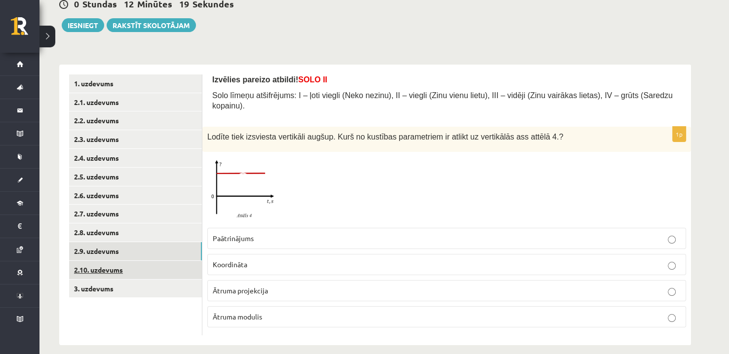
click at [139, 275] on link "2.10. uzdevums" at bounding box center [135, 270] width 133 height 18
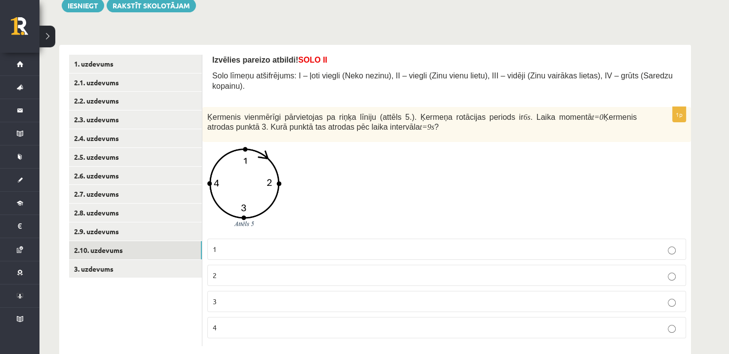
scroll to position [133, 0]
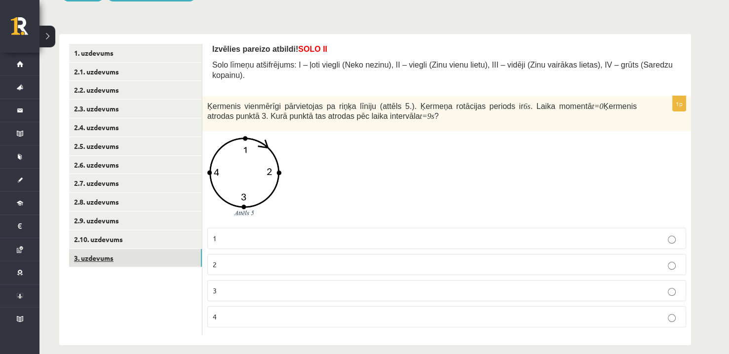
click at [147, 263] on link "3. uzdevums" at bounding box center [135, 258] width 133 height 18
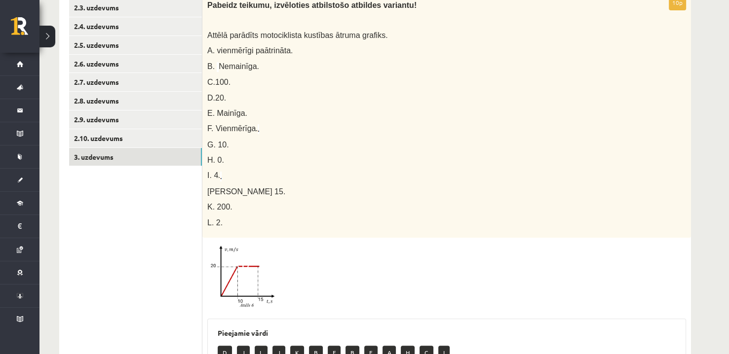
scroll to position [0, 0]
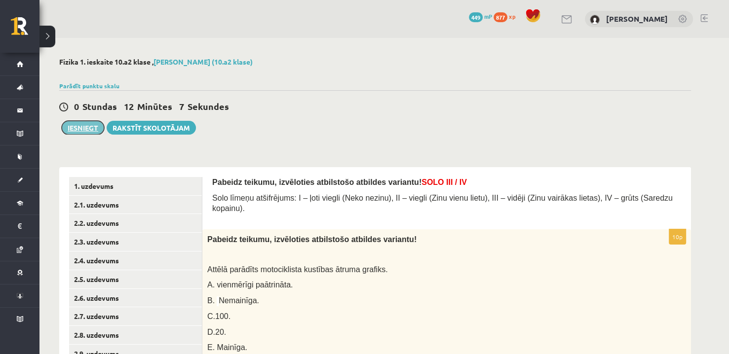
click at [74, 130] on button "Iesniegt" at bounding box center [83, 128] width 42 height 14
